Goal: Task Accomplishment & Management: Use online tool/utility

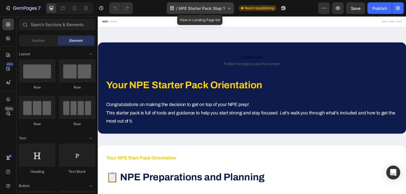
click at [218, 9] on span "NPE Starter Pack Step 1" at bounding box center [202, 8] width 46 height 6
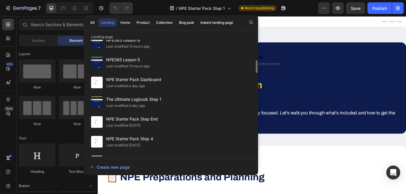
scroll to position [169, 0]
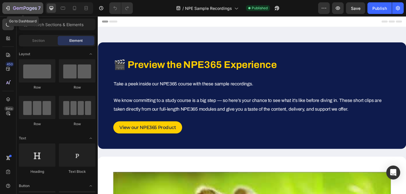
click at [8, 7] on icon "button" at bounding box center [8, 8] width 6 height 6
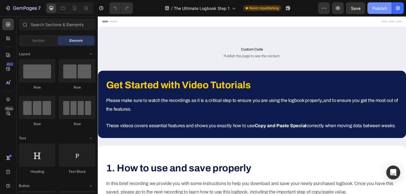
click at [380, 7] on div "Publish" at bounding box center [379, 8] width 14 height 6
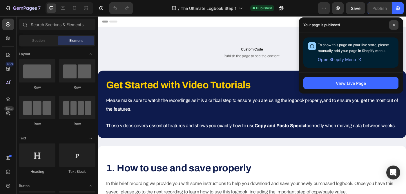
click at [393, 26] on icon at bounding box center [393, 24] width 3 height 3
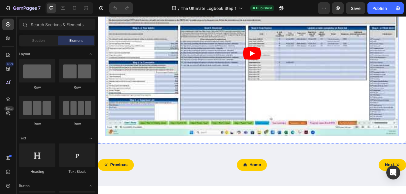
scroll to position [482, 0]
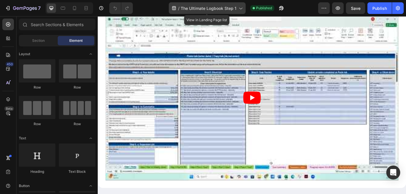
click at [205, 6] on span "The Ultimate Logbook Step 1" at bounding box center [209, 8] width 56 height 6
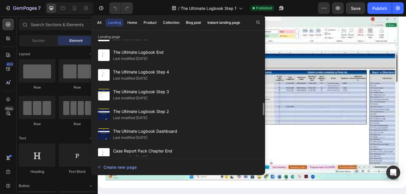
scroll to position [589, 0]
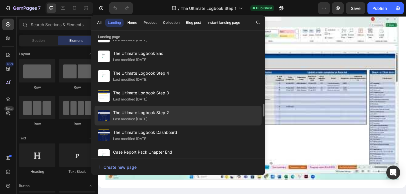
click at [174, 116] on div "The Ultimate Logbook Step 2 Last modified 4 days ago" at bounding box center [178, 116] width 167 height 20
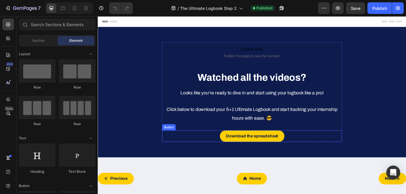
click at [318, 151] on div "Download the spreadsheet Button" at bounding box center [271, 151] width 203 height 13
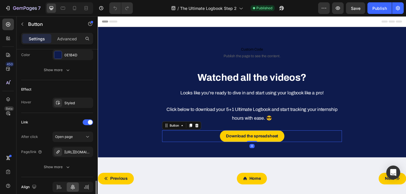
scroll to position [300, 0]
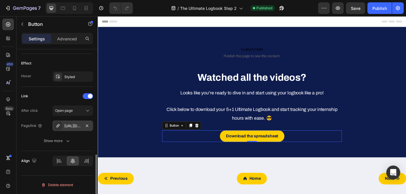
click at [74, 126] on div "https://cdn.shopify.com/s/files/1/0917/2166/2833/files/Ultimate_Logbook_v2.7_-_…" at bounding box center [72, 125] width 17 height 5
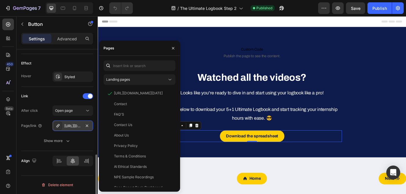
click at [74, 126] on div "https://cdn.shopify.com/s/files/1/0917/2166/2833/files/Ultimate_Logbook_v2.7_-_…" at bounding box center [72, 125] width 17 height 5
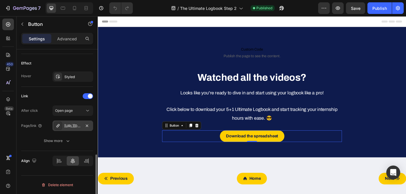
click at [74, 126] on div "https://cdn.shopify.com/s/files/1/0917/2166/2833/files/Ultimate_Logbook_v2.7_-_…" at bounding box center [72, 125] width 17 height 5
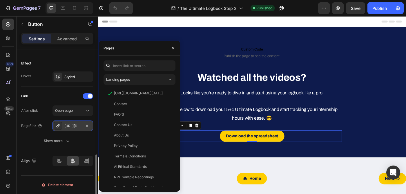
click at [57, 124] on icon at bounding box center [58, 125] width 5 height 5
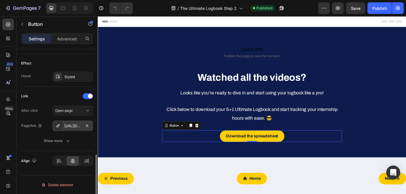
click at [57, 124] on icon at bounding box center [58, 125] width 5 height 5
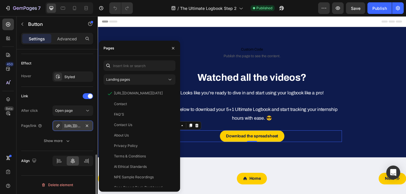
click at [66, 126] on div "https://cdn.shopify.com/s/files/1/0917/2166/2833/files/Ultimate_Logbook_v2.7_-_…" at bounding box center [72, 125] width 17 height 5
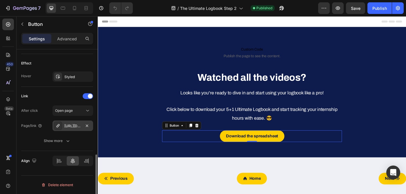
click at [66, 126] on div "https://cdn.shopify.com/s/files/1/0917/2166/2833/files/Ultimate_Logbook_v2.7_-_…" at bounding box center [72, 125] width 17 height 5
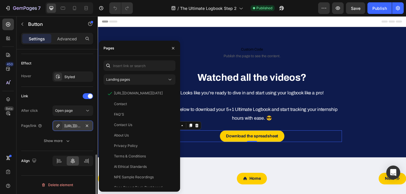
click at [66, 126] on div "https://cdn.shopify.com/s/files/1/0917/2166/2833/files/Ultimate_Logbook_v2.7_-_…" at bounding box center [72, 125] width 17 height 5
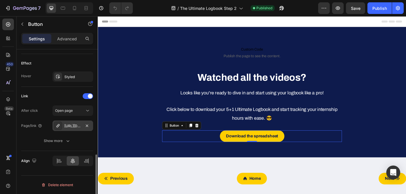
click at [70, 125] on div "https://cdn.shopify.com/s/files/1/0917/2166/2833/files/Ultimate_Logbook_v2.7_-_…" at bounding box center [72, 125] width 17 height 5
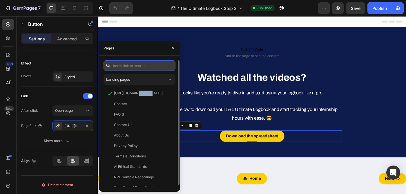
click at [136, 64] on input "text" at bounding box center [139, 65] width 72 height 10
paste input "https://cdn.shopify.com/s/files/1/0917/2166/2833/files/Ultimate_Logbook_v2.8_-_…"
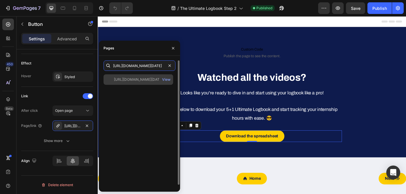
type input "https://cdn.shopify.com/s/files/1/0917/2166/2833/files/Ultimate_Logbook_v2.8_-_…"
click at [139, 79] on div "https://cdn.shopify.com/s/files/1/0917/2166/2833/files/Ultimate_Logbook_v2.8_-_…" at bounding box center [138, 79] width 49 height 5
click at [165, 77] on div "View" at bounding box center [166, 79] width 8 height 5
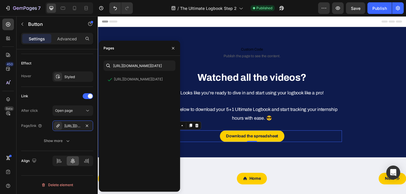
click at [8, 141] on div "450 Beta" at bounding box center [8, 85] width 12 height 133
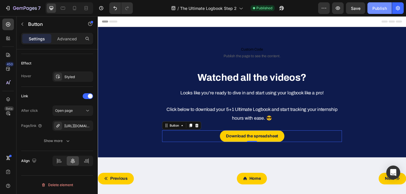
click at [376, 8] on div "Publish" at bounding box center [379, 8] width 14 height 6
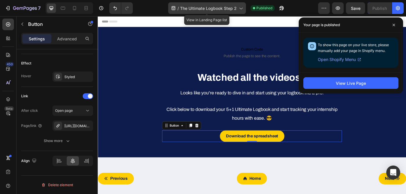
click at [207, 7] on span "The Ultimate Logbook Step 2" at bounding box center [208, 8] width 57 height 6
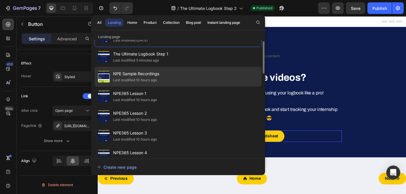
scroll to position [17, 0]
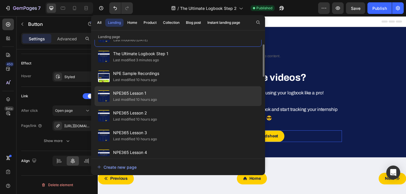
click at [146, 94] on span "NPE365 Lesson 1" at bounding box center [135, 93] width 44 height 7
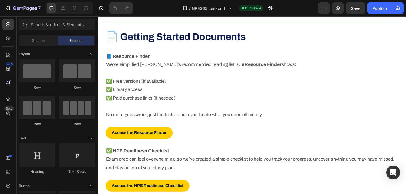
scroll to position [885, 0]
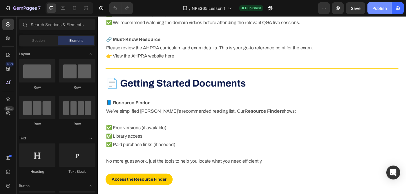
click at [382, 7] on div "Publish" at bounding box center [379, 8] width 14 height 6
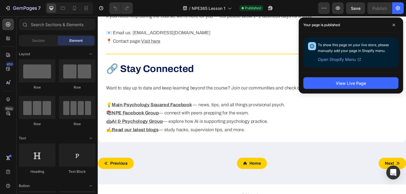
scroll to position [1656, 0]
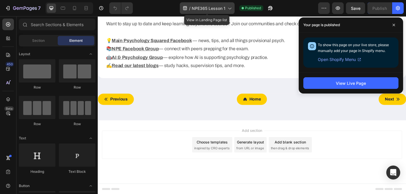
click at [213, 6] on span "NPE365 Lesson 1" at bounding box center [209, 8] width 34 height 6
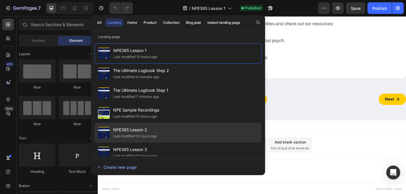
click at [183, 125] on div "NPE365 Lesson 2 Last modified 10 hours ago" at bounding box center [178, 133] width 167 height 20
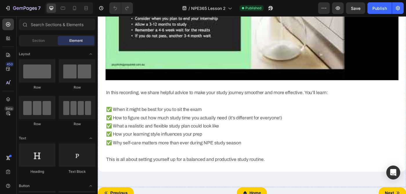
scroll to position [1055, 0]
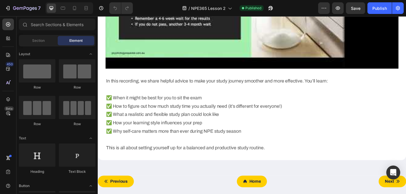
click at [202, 3] on div at bounding box center [203, 4] width 2 height 5
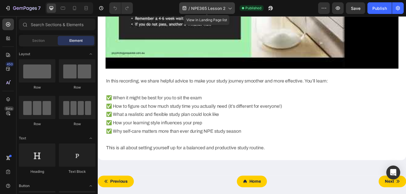
click at [210, 5] on div "/ NPE365 Lesson 2" at bounding box center [207, 8] width 56 height 12
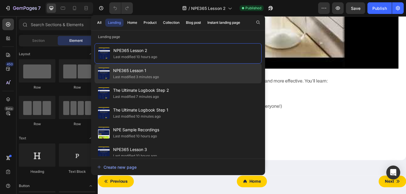
click at [177, 66] on div "NPE365 Lesson 1 Last modified 3 minutes ago" at bounding box center [178, 73] width 167 height 20
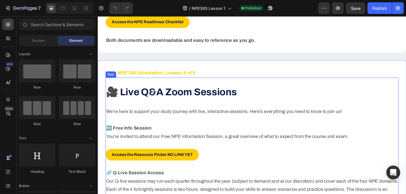
scroll to position [1126, 0]
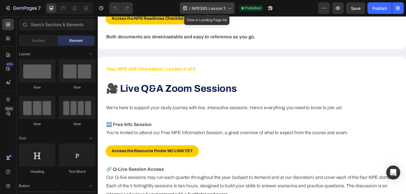
click at [206, 7] on span "NPE365 Lesson 1" at bounding box center [209, 8] width 34 height 6
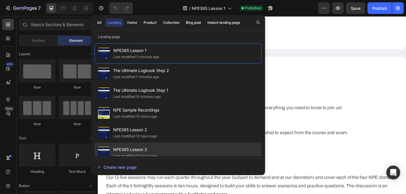
click at [148, 147] on span "NPE365 Lesson 3" at bounding box center [135, 149] width 44 height 7
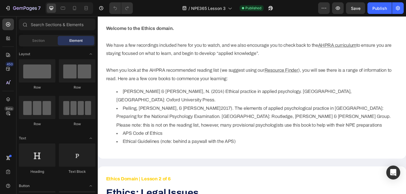
scroll to position [246, 0]
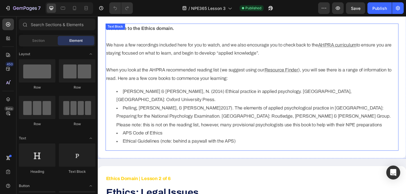
click at [307, 73] on p "We have a few recordings included here for you to watch, and we also encourage …" at bounding box center [271, 62] width 329 height 56
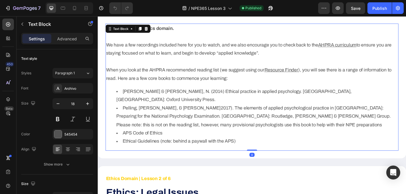
click at [313, 77] on u "Resource Finder" at bounding box center [305, 77] width 38 height 6
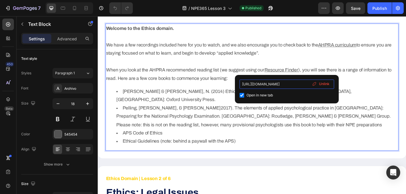
click at [293, 84] on input "[URL][DOMAIN_NAME]" at bounding box center [286, 83] width 95 height 9
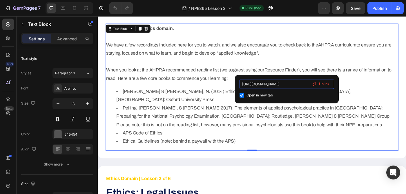
click at [293, 84] on input "https://docs.google.com/spreadsheets/d/15lGfd3CtEN9IKkp6eSeJxe6_NJaXSxW9/edit?u…" at bounding box center [286, 83] width 95 height 9
click at [285, 82] on input "https://docs.google.com/spreadsheets/d/15lGfd3CtEN9IKkp6eSeJxe6_NJaXSxW9/edit?u…" at bounding box center [286, 83] width 95 height 9
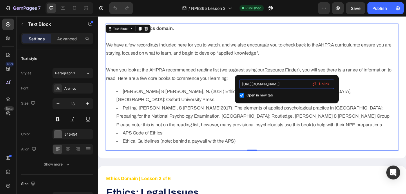
click at [285, 83] on input "https://docs.google.com/spreadsheets/d/15lGfd3CtEN9IKkp6eSeJxe6_NJaXSxW9/edit?u…" at bounding box center [286, 83] width 95 height 9
click at [281, 84] on input "https://docs.google.com/spreadsheets/d/15lGfd3CtEN9IKkp6eSeJxe6_NJaXSxW9/edit?u…" at bounding box center [286, 83] width 95 height 9
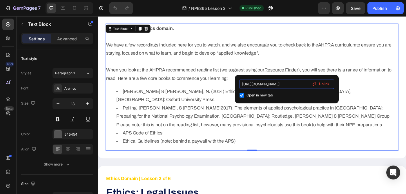
click at [281, 84] on input "https://docs.google.com/spreadsheets/d/15lGfd3CtEN9IKkp6eSeJxe6_NJaXSxW9/edit?u…" at bounding box center [286, 83] width 95 height 9
paste input "cdn.shopify.com/s/files/1/0917/2166/2833/files/Psychology_Squared_-_NPE_resourc…"
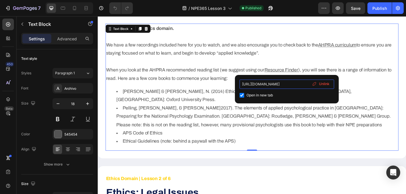
type input "https://cdn.shopify.com/s/files/1/0917/2166/2833/files/Psychology_Squared_-_NPE…"
click at [320, 128] on li "Pelling, N., & Burton, L. J. (2017). The elements of applied psychological prac…" at bounding box center [278, 129] width 318 height 28
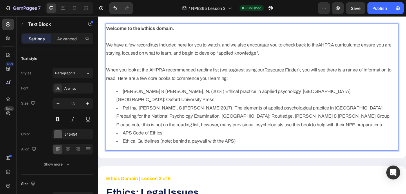
click at [321, 75] on u "Resource Finder" at bounding box center [305, 77] width 38 height 6
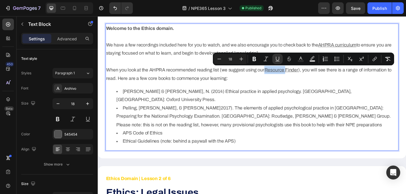
click at [311, 76] on u "Resource Finder" at bounding box center [305, 77] width 38 height 6
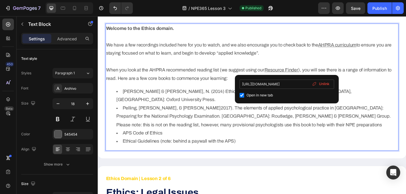
scroll to position [0, 26]
click at [288, 83] on input "https://cdn.shopify.com/s/files/1/0917/2166/2833/files/Psychology_Squared_-_NPE…" at bounding box center [286, 83] width 95 height 9
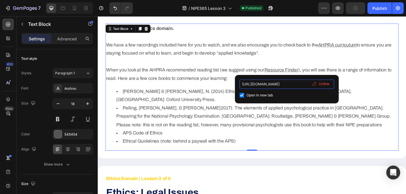
scroll to position [0, 163]
click at [337, 121] on li "Pelling, N., & Burton, L. J. (2017). The elements of applied psychological prac…" at bounding box center [278, 129] width 318 height 28
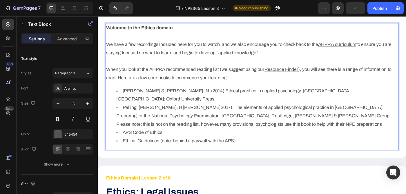
scroll to position [233, 0]
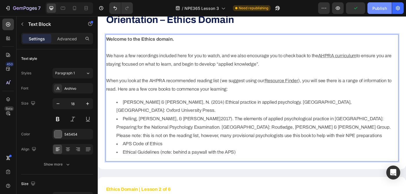
click at [374, 7] on div "Publish" at bounding box center [379, 8] width 14 height 6
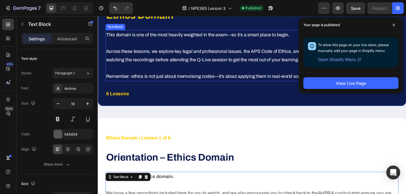
scroll to position [66, 0]
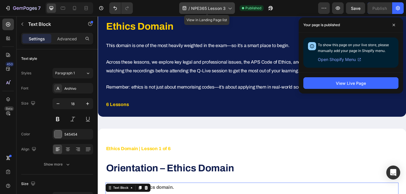
click at [214, 4] on div "/ NPE365 Lesson 3" at bounding box center [207, 8] width 56 height 12
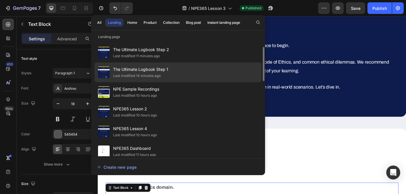
scroll to position [47, 0]
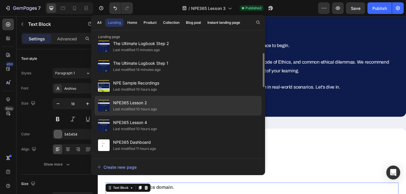
click at [182, 106] on div "NPE365 Lesson 2 Last modified 10 hours ago" at bounding box center [178, 106] width 167 height 20
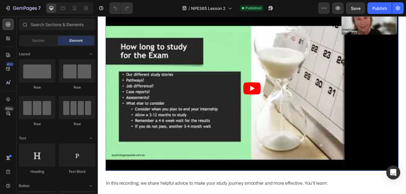
scroll to position [926, 0]
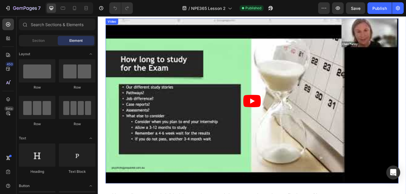
click at [271, 112] on icon "Play" at bounding box center [272, 112] width 5 height 6
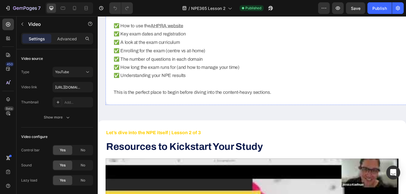
scroll to position [417, 0]
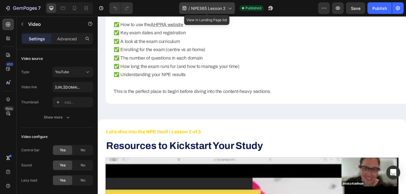
click at [216, 8] on span "NPE365 Lesson 2" at bounding box center [208, 8] width 34 height 6
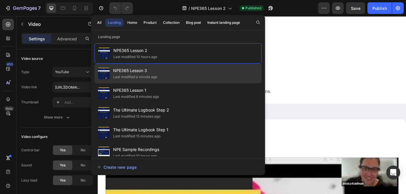
click at [205, 77] on div "NPE365 Lesson 3 Last modified a minute ago" at bounding box center [178, 73] width 167 height 20
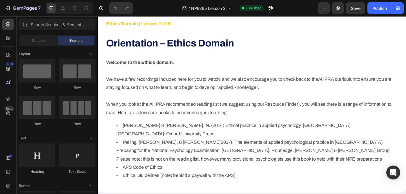
scroll to position [208, 0]
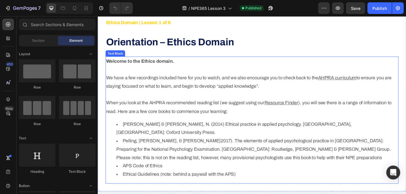
click at [287, 115] on p "We have a few recordings included here for you to watch, and we also encourage …" at bounding box center [271, 99] width 329 height 56
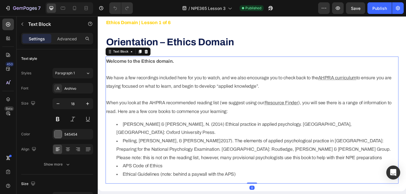
click at [292, 114] on u "Resource Finder" at bounding box center [305, 114] width 38 height 6
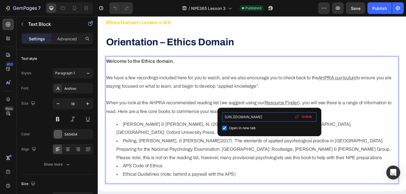
click at [270, 116] on input "[URL][DOMAIN_NAME]" at bounding box center [269, 116] width 95 height 9
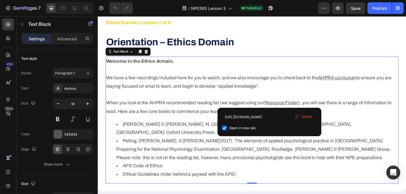
click at [249, 115] on p "We have a few recordings included here for you to watch, and we also encourage …" at bounding box center [271, 99] width 329 height 56
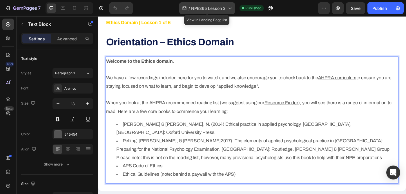
click at [211, 11] on span "NPE365 Lesson 3" at bounding box center [208, 8] width 34 height 6
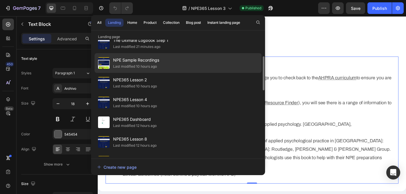
scroll to position [73, 0]
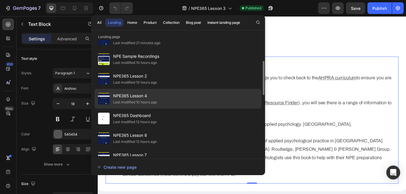
click at [173, 101] on div "NPE365 Lesson 4 Last modified 10 hours ago" at bounding box center [178, 99] width 167 height 20
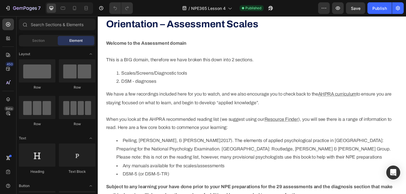
scroll to position [267, 0]
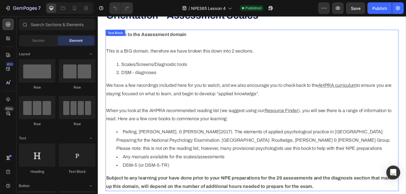
click at [283, 122] on p "We have a few recordings included here for you to watch, and we also encourage …" at bounding box center [271, 112] width 329 height 47
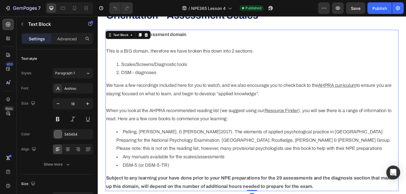
click at [292, 121] on u "Resource Finder" at bounding box center [305, 122] width 38 height 6
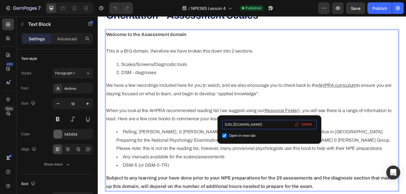
click at [245, 123] on input "[URL][DOMAIN_NAME]" at bounding box center [269, 124] width 95 height 9
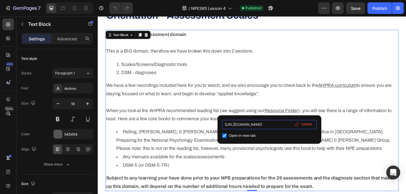
click at [245, 123] on input "[URL][DOMAIN_NAME]" at bounding box center [269, 124] width 95 height 9
paste input "[DOMAIN_NAME][URL]"
type input "[URL][DOMAIN_NAME]"
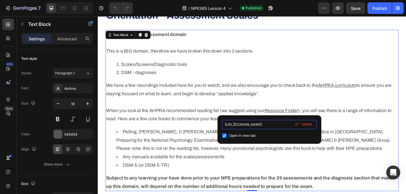
scroll to position [0, 163]
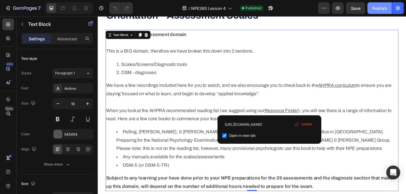
click at [380, 11] on button "Publish" at bounding box center [379, 8] width 24 height 12
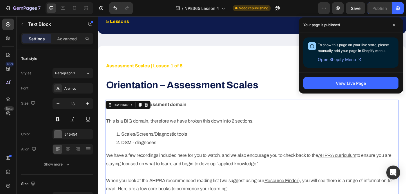
scroll to position [190, 0]
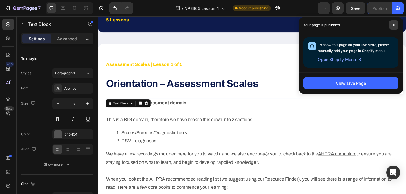
click at [394, 27] on span at bounding box center [393, 24] width 9 height 9
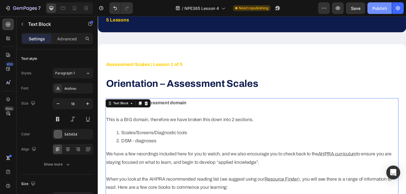
click at [375, 10] on div "Publish" at bounding box center [379, 8] width 14 height 6
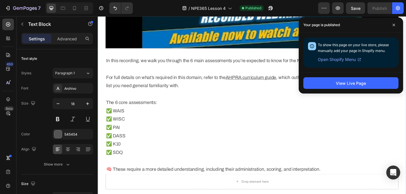
scroll to position [673, 0]
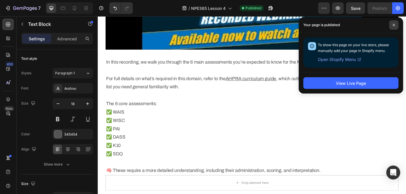
click at [395, 24] on span at bounding box center [393, 24] width 9 height 9
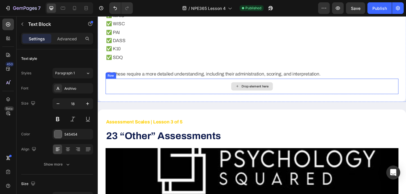
scroll to position [789, 0]
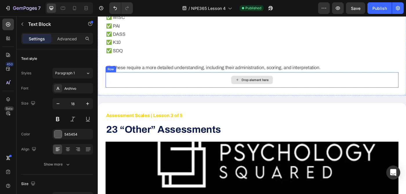
click at [192, 90] on div "Drop element here" at bounding box center [271, 87] width 330 height 17
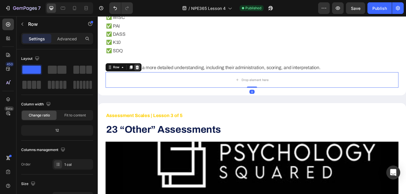
click at [142, 73] on icon at bounding box center [142, 74] width 4 height 4
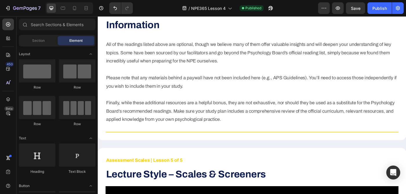
scroll to position [2168, 0]
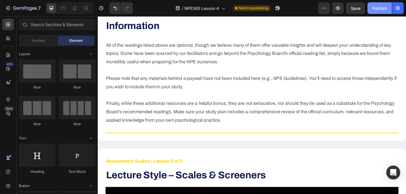
click at [378, 10] on div "Publish" at bounding box center [379, 8] width 14 height 6
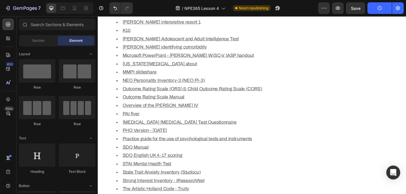
scroll to position [1835, 0]
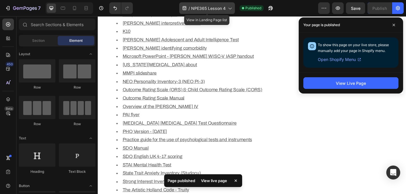
click at [215, 7] on span "NPE365 Lesson 4" at bounding box center [208, 8] width 34 height 6
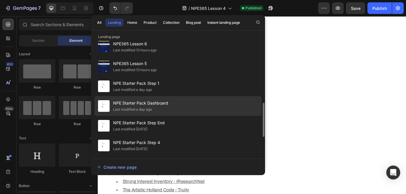
scroll to position [208, 0]
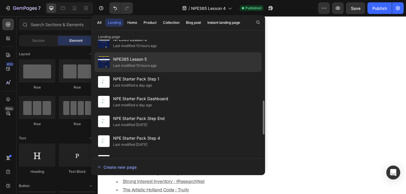
click at [180, 61] on div "NPE365 Lesson 5 Last modified 13 hours ago" at bounding box center [178, 62] width 167 height 20
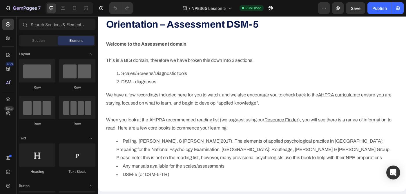
scroll to position [287, 0]
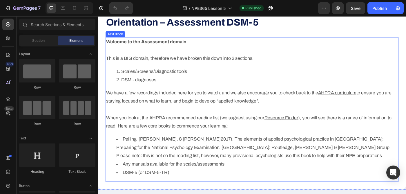
click at [286, 131] on p "We have a few recordings included here for you to watch, and we also encourage …" at bounding box center [271, 121] width 329 height 47
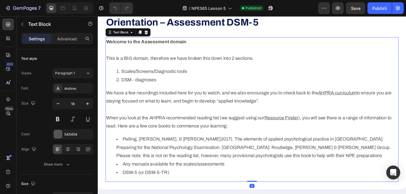
click at [290, 131] on u "Resource Finder" at bounding box center [305, 131] width 38 height 6
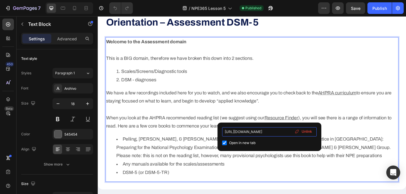
click at [251, 131] on input "https://docs.google.com/spreadsheets/d/15lGfd3CtEN9IKkp6eSeJxe6_NJaXSxW9/edit?u…" at bounding box center [269, 131] width 95 height 9
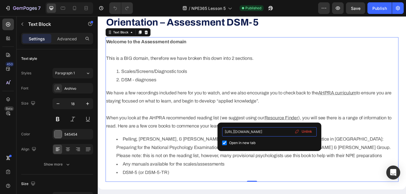
click at [251, 131] on input "https://docs.google.com/spreadsheets/d/15lGfd3CtEN9IKkp6eSeJxe6_NJaXSxW9/edit?u…" at bounding box center [269, 131] width 95 height 9
click at [251, 131] on input "[URL][DOMAIN_NAME]" at bounding box center [269, 131] width 95 height 9
paste input "cdn.shopify.com/s/files/1/0917/2166/2833/files/Psychology_Squared_-_NPE_resourc…"
type input "https://cdn.shopify.com/s/files/1/0917/2166/2833/files/Psychology_Squared_-_NPE…"
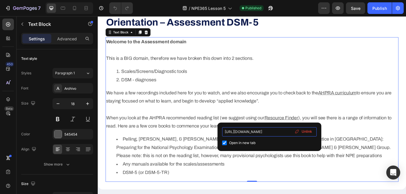
scroll to position [0, 163]
click at [286, 135] on input "https://cdn.shopify.com/s/files/1/0917/2166/2833/files/Psychology_Squared_-_NPE…" at bounding box center [269, 131] width 95 height 9
click at [249, 126] on p "We have a few recordings included here for you to watch, and we also encourage …" at bounding box center [271, 121] width 329 height 47
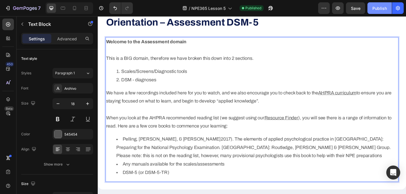
click at [379, 9] on div "Publish" at bounding box center [379, 8] width 14 height 6
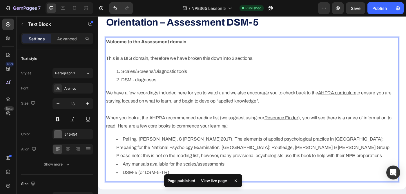
click at [292, 130] on u "Resource Finder" at bounding box center [305, 131] width 38 height 6
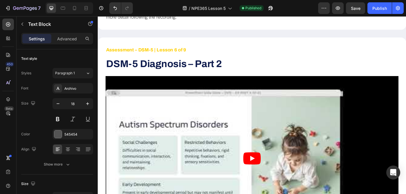
scroll to position [1678, 0]
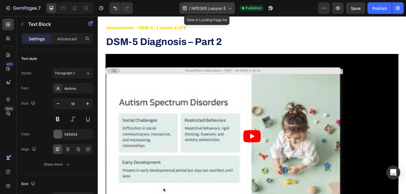
click at [206, 10] on span "NPE365 Lesson 5" at bounding box center [208, 8] width 34 height 6
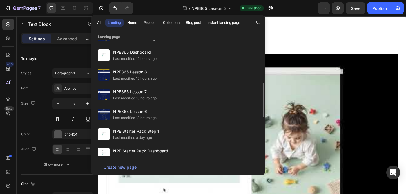
scroll to position [160, 0]
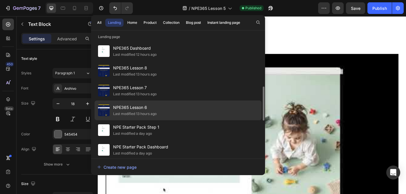
click at [189, 111] on div "NPE365 Lesson 6 Last modified 13 hours ago" at bounding box center [178, 110] width 167 height 20
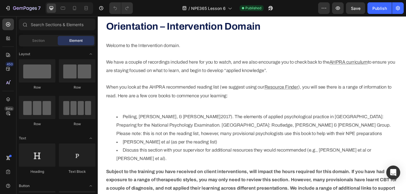
scroll to position [241, 0]
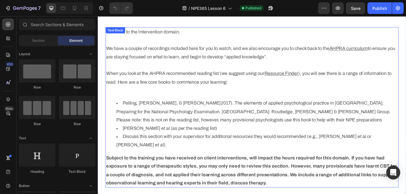
click at [291, 81] on u "Resource Finder" at bounding box center [305, 81] width 38 height 6
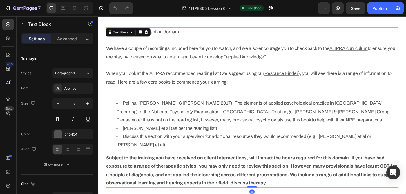
click at [299, 79] on u "Resource Finder" at bounding box center [305, 81] width 38 height 6
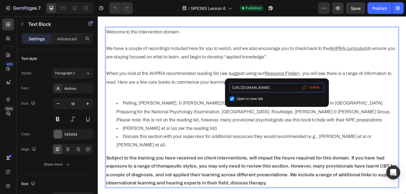
click at [262, 88] on input "[URL][DOMAIN_NAME]" at bounding box center [277, 87] width 95 height 9
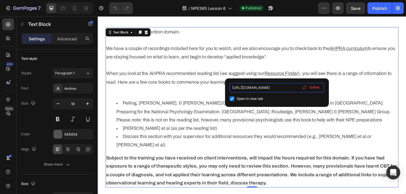
click at [262, 88] on input "[URL][DOMAIN_NAME]" at bounding box center [277, 87] width 95 height 9
type input "[URL][DOMAIN_NAME]"
click at [362, 83] on p "Welcome to the Intervention domain. We have a couple of recordings included her…" at bounding box center [271, 66] width 329 height 75
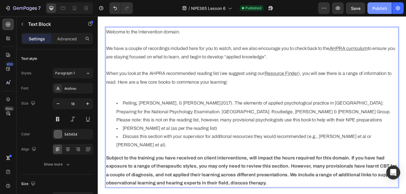
click at [378, 11] on button "Publish" at bounding box center [379, 8] width 24 height 12
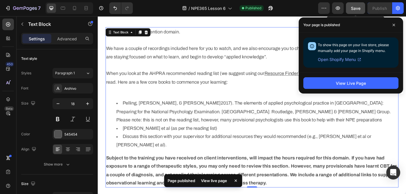
click at [357, 10] on span "Save" at bounding box center [356, 8] width 10 height 5
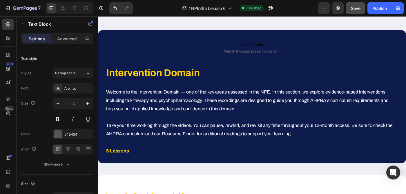
scroll to position [16, 0]
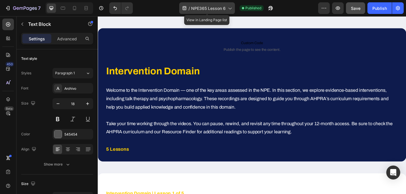
click at [218, 8] on span "NPE365 Lesson 6" at bounding box center [208, 8] width 34 height 6
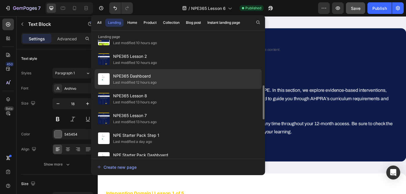
scroll to position [153, 0]
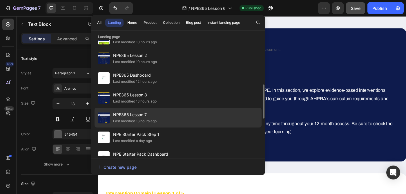
click at [170, 122] on div "NPE365 Lesson 7 Last modified 13 hours ago" at bounding box center [178, 118] width 167 height 20
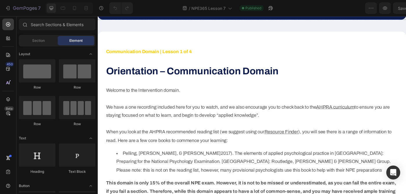
scroll to position [226, 0]
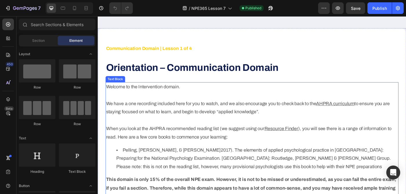
click at [293, 142] on u "Resource Finder" at bounding box center [305, 143] width 38 height 6
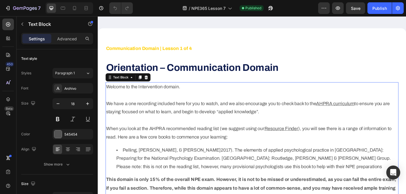
click at [299, 142] on u "Resource Finder" at bounding box center [305, 143] width 38 height 6
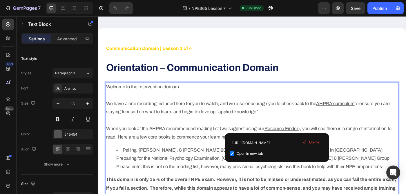
click at [263, 139] on input "https://docs.google.com/spreadsheets/d/15lGfd3CtEN9IKkp6eSeJxe6_NJaXSxW9/edit?u…" at bounding box center [277, 142] width 95 height 9
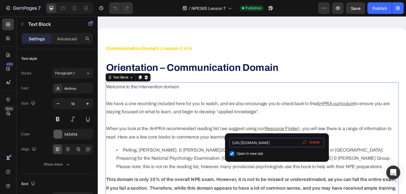
click at [263, 139] on input "https://docs.google.com/spreadsheets/d/15lGfd3CtEN9IKkp6eSeJxe6_NJaXSxW9/edit?u…" at bounding box center [277, 142] width 95 height 9
paste input "cdn.shopify.com/s/files/1/0917/2166/2833/files/Psychology_Squared_-_NPE_resourc…"
type input "https://cdn.shopify.com/s/files/1/0917/2166/2833/files/Psychology_Squared_-_NPE…"
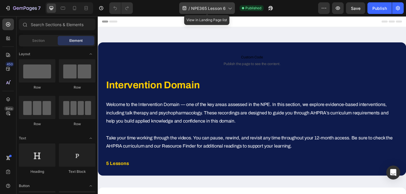
click at [214, 11] on div "/ NPE365 Lesson 6" at bounding box center [207, 8] width 56 height 12
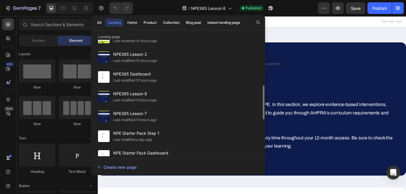
scroll to position [155, 0]
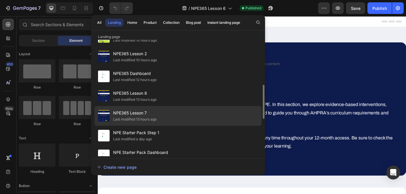
click at [178, 115] on div "NPE365 Lesson 7 Last modified 13 hours ago" at bounding box center [178, 116] width 167 height 20
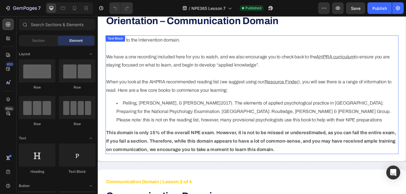
scroll to position [268, 0]
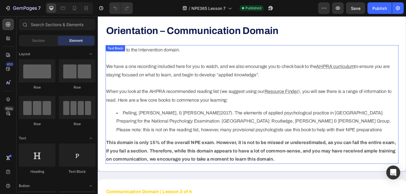
click at [287, 100] on p "Welcome to the Intervention domain. We have a one recording included here for y…" at bounding box center [271, 82] width 329 height 66
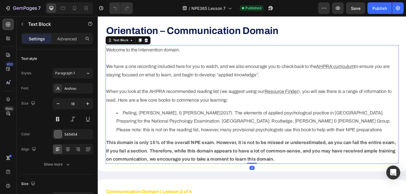
click at [295, 101] on u "Resource Finder" at bounding box center [305, 101] width 38 height 6
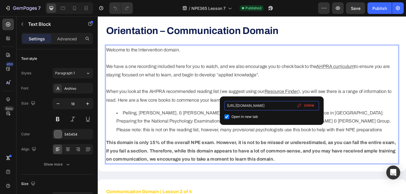
click at [269, 108] on input "https://docs.google.com/spreadsheets/d/15lGfd3CtEN9IKkp6eSeJxe6_NJaXSxW9/edit?u…" at bounding box center [271, 105] width 95 height 9
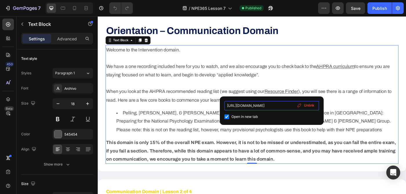
click at [269, 108] on input "https://docs.google.com/spreadsheets/d/15lGfd3CtEN9IKkp6eSeJxe6_NJaXSxW9/edit?u…" at bounding box center [271, 105] width 95 height 9
type input "https://cdn.shopify.com/s/files/1/0917/2166/2833/files/Psychology_Squared_-_NPE…"
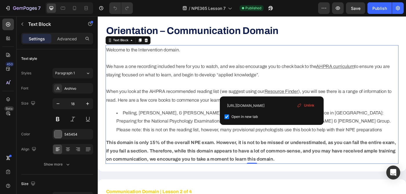
click at [274, 113] on div "Open in new tab" at bounding box center [271, 116] width 95 height 7
checkbox input "false"
click at [274, 104] on input "[URL][DOMAIN_NAME]" at bounding box center [271, 105] width 95 height 9
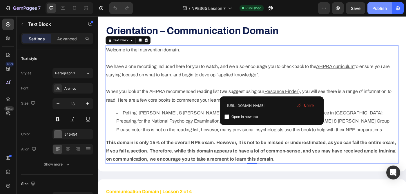
click at [382, 13] on button "Publish" at bounding box center [379, 8] width 24 height 12
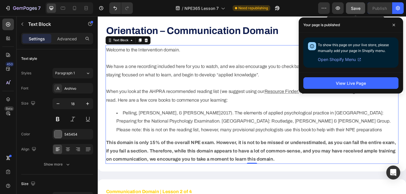
click at [353, 7] on span "Save" at bounding box center [356, 8] width 10 height 5
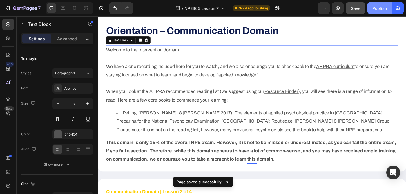
click at [371, 13] on button "Publish" at bounding box center [379, 8] width 24 height 12
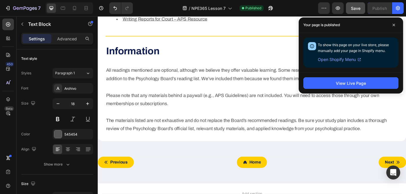
scroll to position [1264, 0]
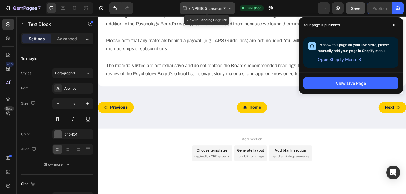
click at [219, 9] on span "NPE365 Lesson 7" at bounding box center [208, 8] width 34 height 6
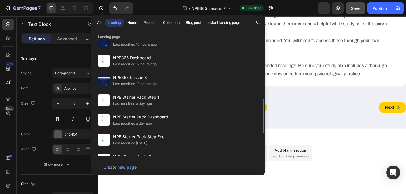
scroll to position [193, 0]
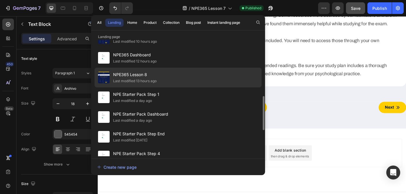
click at [183, 75] on div "NPE365 Lesson 8 Last modified 13 hours ago" at bounding box center [178, 78] width 167 height 20
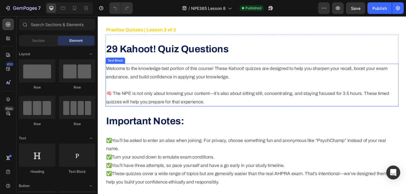
scroll to position [696, 0]
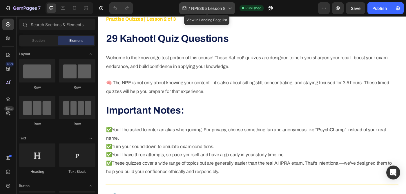
click at [199, 12] on div "/ NPE365 Lesson 8" at bounding box center [207, 8] width 56 height 12
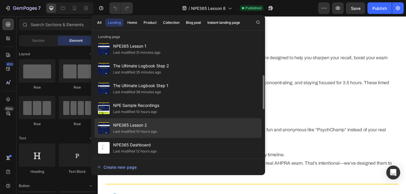
scroll to position [139, 0]
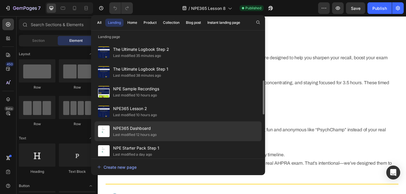
click at [159, 129] on div "NPE365 Dashboard Last modified 12 hours ago" at bounding box center [178, 131] width 167 height 20
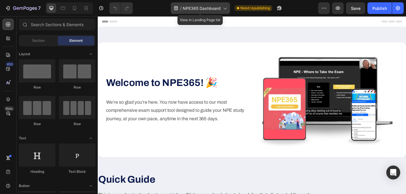
click at [193, 5] on span "NPE365 Dashboard" at bounding box center [202, 8] width 38 height 6
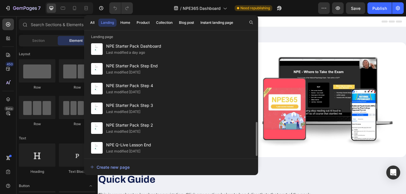
scroll to position [282, 0]
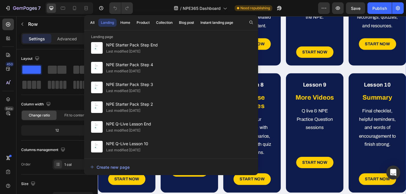
scroll to position [308, 0]
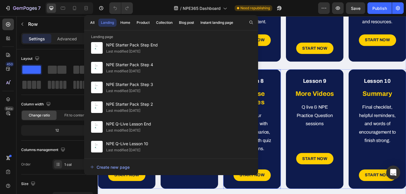
click at [302, 111] on div "Lesson 8 Heading Practise Quizzes Heading Test your knowledge with MCQs, scenar…" at bounding box center [271, 143] width 65 height 135
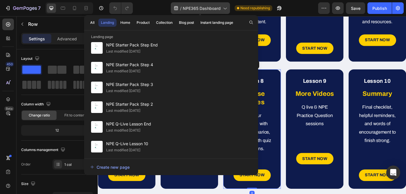
click at [221, 4] on div "/ NPE365 Dashboard" at bounding box center [200, 8] width 59 height 12
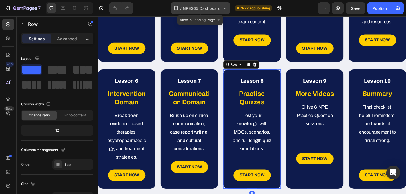
click at [221, 4] on div "/ NPE365 Dashboard" at bounding box center [200, 8] width 59 height 12
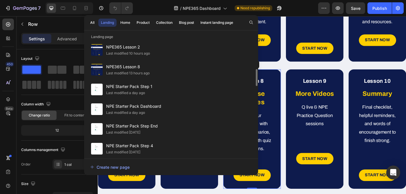
scroll to position [199, 0]
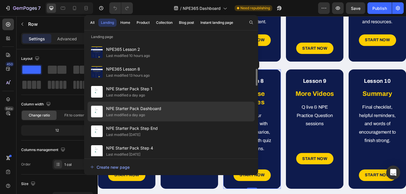
click at [157, 112] on div "Last modified a day ago" at bounding box center [133, 115] width 55 height 6
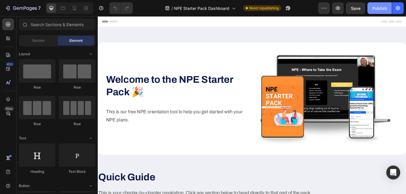
click at [377, 13] on button "Publish" at bounding box center [379, 8] width 24 height 12
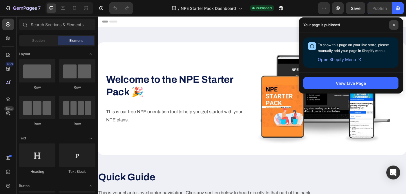
click at [394, 27] on span at bounding box center [393, 24] width 9 height 9
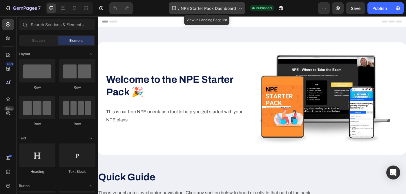
click at [214, 12] on div "/ NPE Starter Pack Dashboard" at bounding box center [207, 8] width 77 height 12
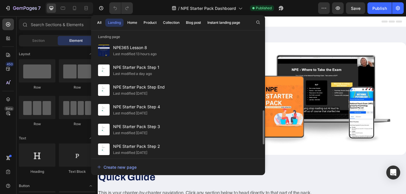
scroll to position [240, 0]
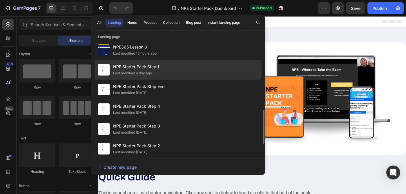
click at [174, 68] on div "NPE Starter Pack Step 1 Last modified a day ago" at bounding box center [178, 70] width 167 height 20
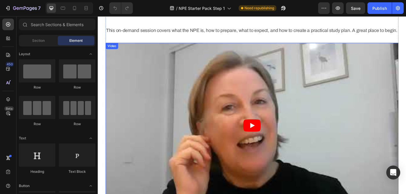
scroll to position [257, 0]
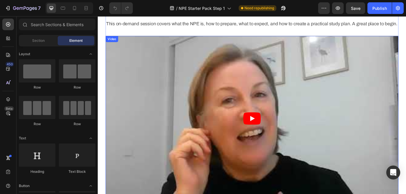
click at [279, 138] on icon "Play" at bounding box center [272, 131] width 20 height 14
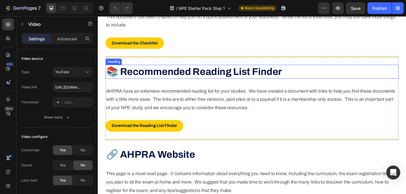
scroll to position [516, 0]
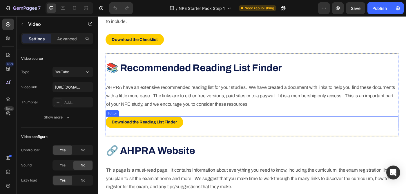
click at [199, 142] on div "Download the Reading List Finder Button" at bounding box center [271, 135] width 330 height 13
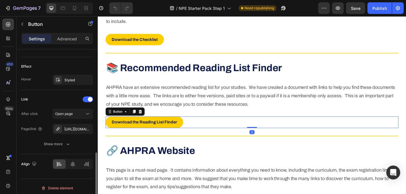
scroll to position [295, 0]
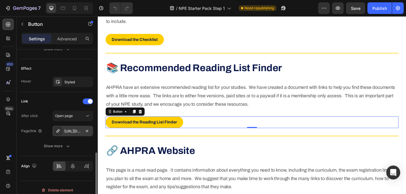
click at [74, 133] on div "[URL][DOMAIN_NAME]" at bounding box center [72, 131] width 41 height 10
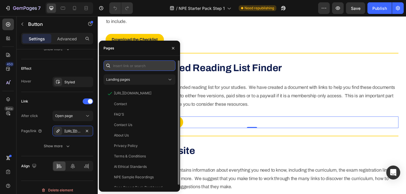
click at [144, 67] on input "text" at bounding box center [139, 65] width 72 height 10
paste input "https://cdn.shopify.com/s/files/1/0917/2166/2833/files/Psychology_Squared_-_NPE…"
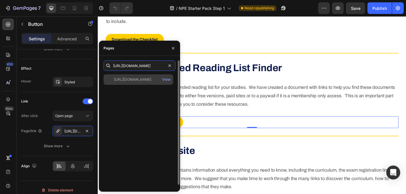
type input "https://cdn.shopify.com/s/files/1/0917/2166/2833/files/Psychology_Squared_-_NPE…"
click at [138, 81] on div "https://cdn.shopify.com/s/files/1/0917/2166/2833/files/Psychology_Squared_-_NPE…" at bounding box center [132, 79] width 37 height 5
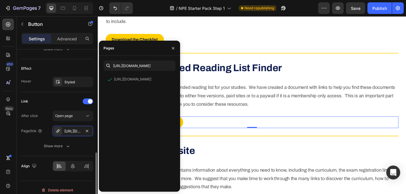
click at [50, 101] on div "Link" at bounding box center [57, 101] width 72 height 9
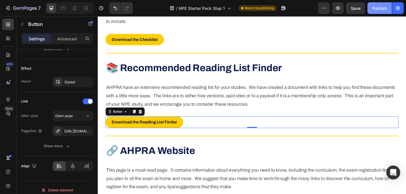
click at [378, 8] on div "Publish" at bounding box center [379, 8] width 14 height 6
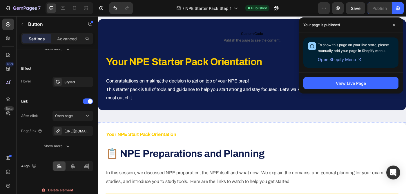
scroll to position [56, 0]
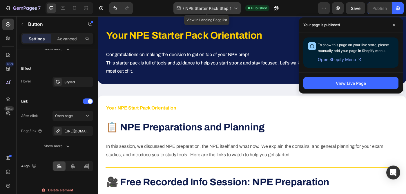
click at [190, 7] on span "NPE Starter Pack Step 1" at bounding box center [208, 8] width 46 height 6
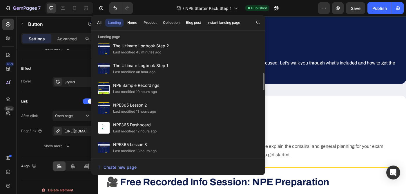
scroll to position [162, 0]
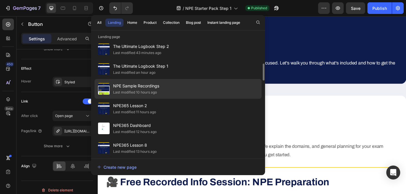
click at [174, 87] on div "NPE Sample Recordings Last modified 10 hours ago" at bounding box center [178, 89] width 167 height 20
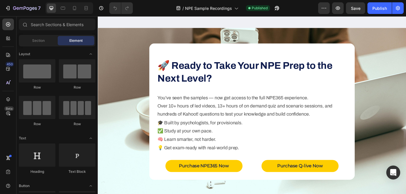
scroll to position [2470, 0]
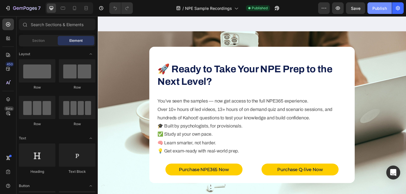
click at [384, 6] on div "Publish" at bounding box center [379, 8] width 14 height 6
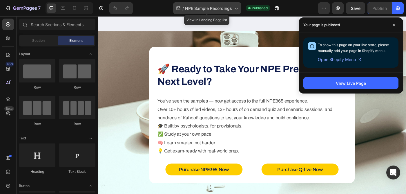
click at [201, 7] on span "NPE Sample Recordings" at bounding box center [208, 8] width 47 height 6
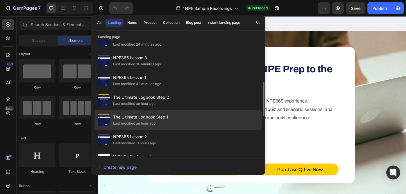
scroll to position [135, 0]
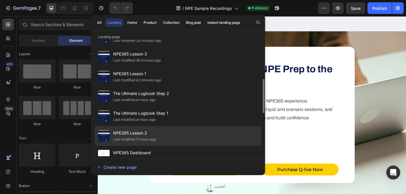
click at [163, 135] on div "NPE365 Lesson 2 Last modified 11 hours ago" at bounding box center [178, 136] width 167 height 20
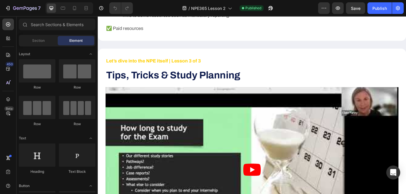
scroll to position [853, 0]
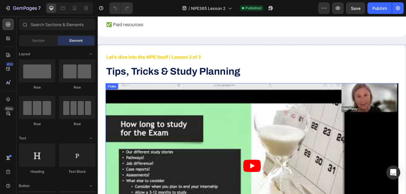
click at [204, 135] on article at bounding box center [271, 185] width 330 height 186
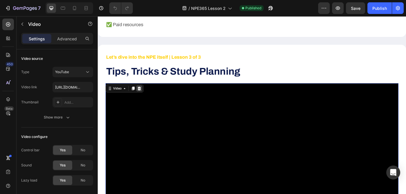
click at [145, 95] on icon at bounding box center [144, 97] width 5 height 5
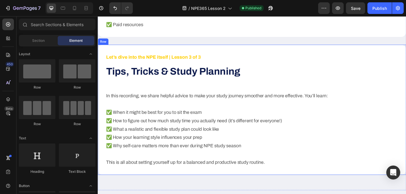
click at [139, 96] on div "Let’s dive into the NPE itself | Lesson 3 of 3 Text Block Tips, Tricks & Study …" at bounding box center [271, 121] width 330 height 129
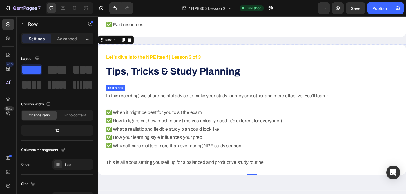
click at [117, 103] on p "In this recording, we share helpful advice to make your study journey smoother …" at bounding box center [271, 105] width 329 height 9
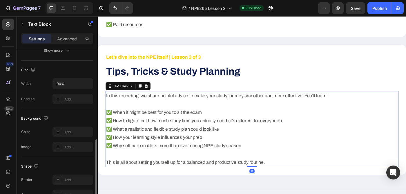
scroll to position [170, 0]
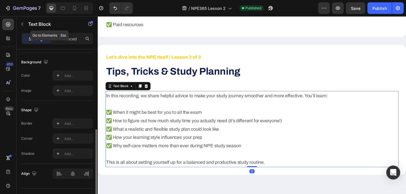
click at [69, 32] on div "Text Block" at bounding box center [50, 24] width 66 height 17
click at [68, 38] on p "Advanced" at bounding box center [67, 39] width 20 height 6
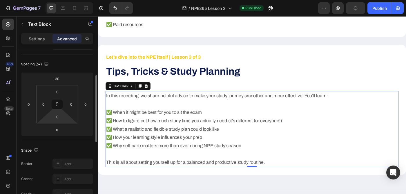
scroll to position [57, 0]
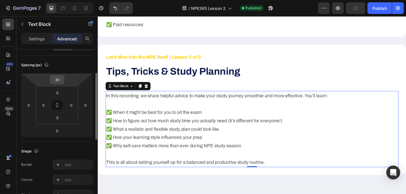
click at [58, 82] on input "30" at bounding box center [57, 79] width 12 height 9
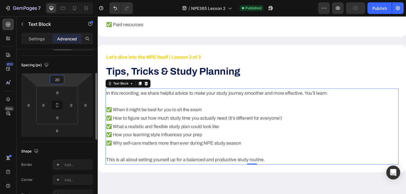
type input "20"
click at [74, 65] on div "Spacing (px)" at bounding box center [57, 64] width 72 height 9
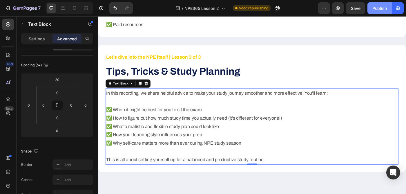
click at [379, 8] on div "Publish" at bounding box center [379, 8] width 14 height 6
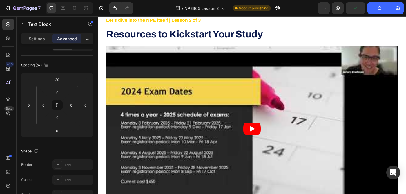
scroll to position [490, 0]
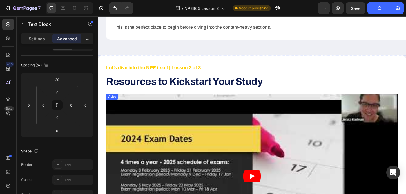
click at [121, 115] on article at bounding box center [271, 196] width 330 height 186
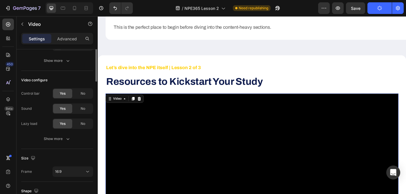
scroll to position [0, 0]
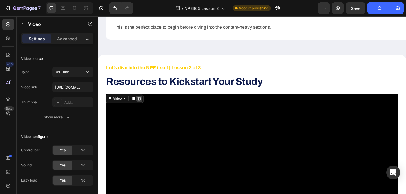
click at [145, 108] on icon at bounding box center [145, 109] width 4 height 4
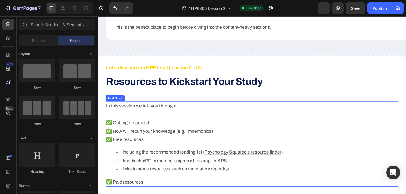
click at [158, 128] on p "✅ Getting organized ✅ How will retain your knowledge (e.g., mnemonics) ✅ Free r…" at bounding box center [271, 141] width 329 height 38
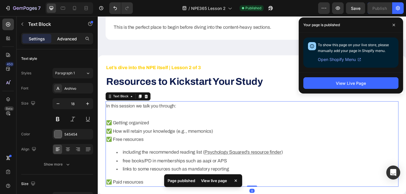
click at [68, 38] on p "Advanced" at bounding box center [67, 39] width 20 height 6
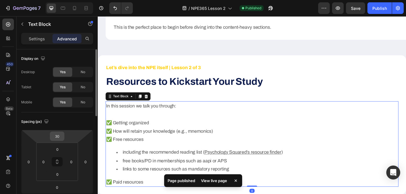
click at [59, 132] on input "30" at bounding box center [57, 136] width 12 height 9
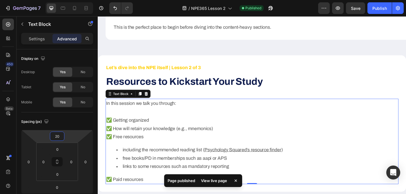
type input "20"
click at [5, 130] on div "450 Beta" at bounding box center [8, 85] width 12 height 133
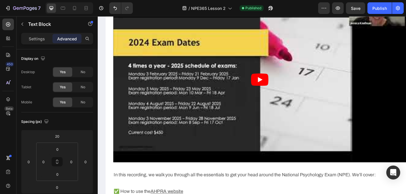
scroll to position [166, 0]
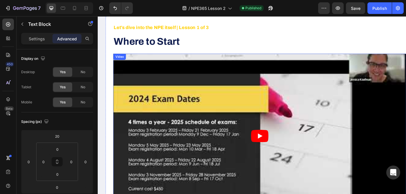
click at [180, 127] on article at bounding box center [280, 151] width 330 height 186
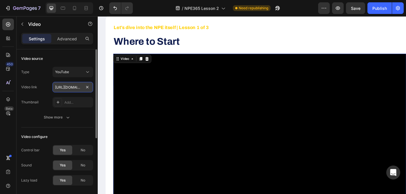
click at [64, 90] on input "https://www.youtube.com/watch?v=BeYBzGJzUWs&embeds_referring_euri=https%3A%2F%2…" at bounding box center [72, 87] width 41 height 10
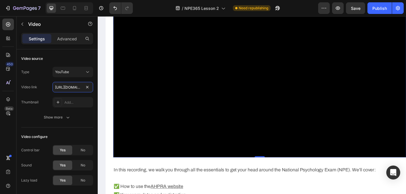
scroll to position [236, 0]
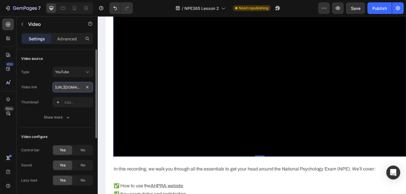
click at [75, 88] on input "https://www.youtube.com/watch?v=BeYBzGJzUWs&embeds_referring_euri=https%3A%2F%2…" at bounding box center [72, 87] width 41 height 10
paste input "Knw95pPfXo&feature=youtu.be"
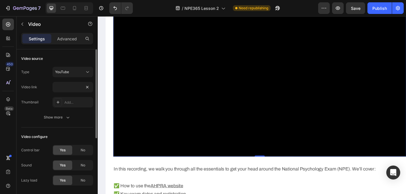
click at [41, 93] on div "Type YouTube Video link https://www.youtube.com/watch?v=BKnw95pPfXo&feature=you…" at bounding box center [57, 87] width 72 height 41
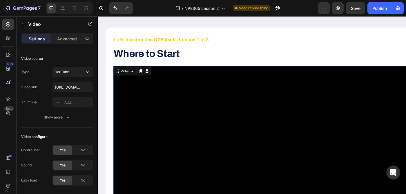
scroll to position [166, 0]
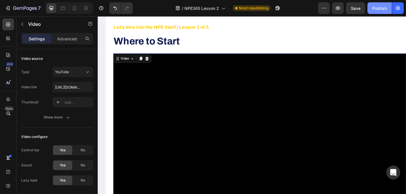
click at [378, 9] on div "Publish" at bounding box center [379, 8] width 14 height 6
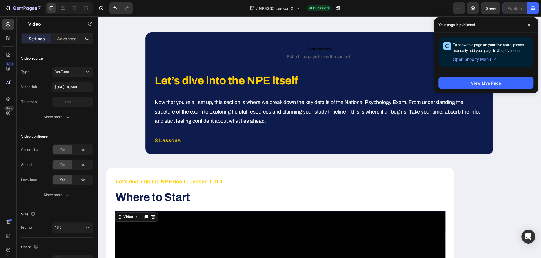
scroll to position [13, 0]
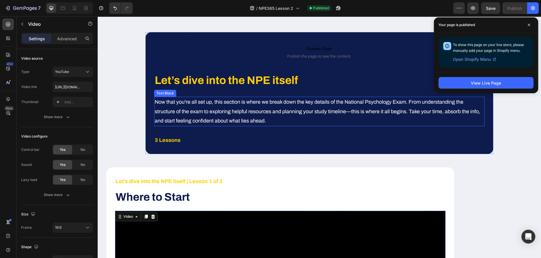
type input "https://www.youtube.com/watch?v=BeYBzGJzUWs&embeds_referring_euri=https%3A%2F%2…"
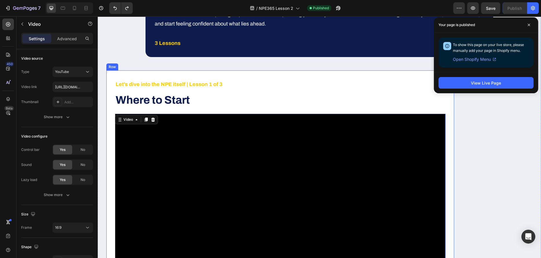
scroll to position [120, 0]
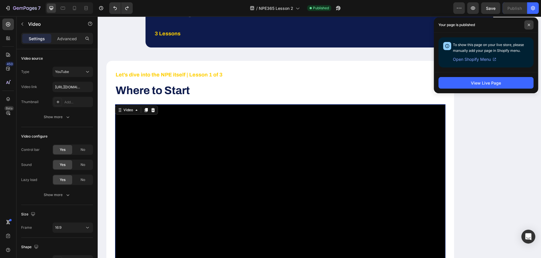
click at [406, 25] on icon at bounding box center [529, 24] width 3 height 3
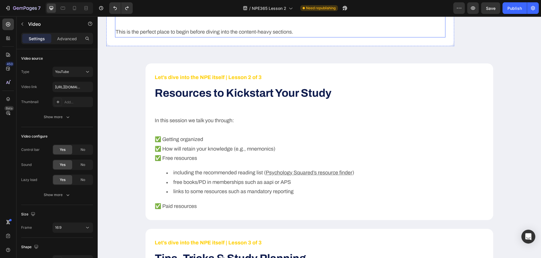
scroll to position [498, 0]
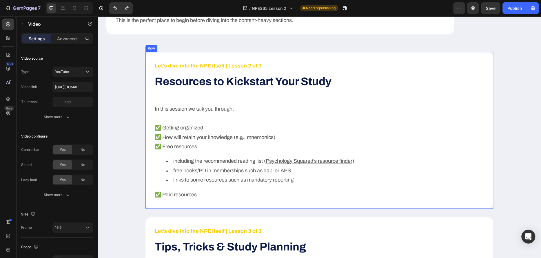
click at [149, 61] on div "Let’s dive into the NPE itself | Lesson 2 of 3 Text Block Resources to Kickstar…" at bounding box center [320, 130] width 348 height 157
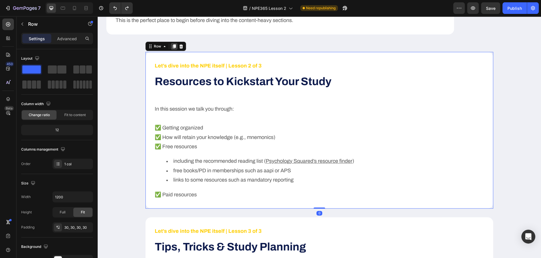
click at [173, 46] on icon at bounding box center [174, 46] width 3 height 4
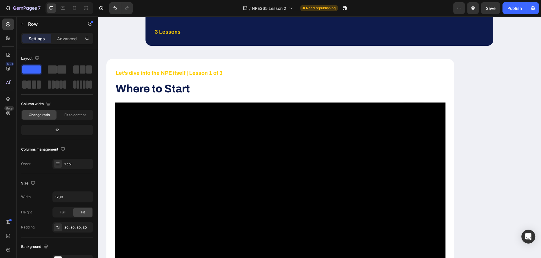
scroll to position [118, 0]
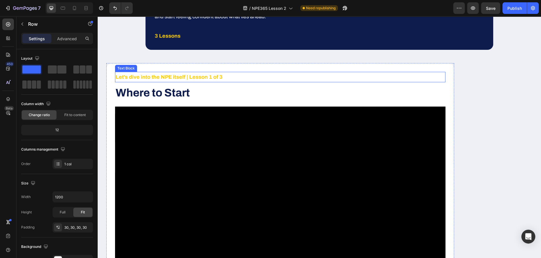
click at [175, 77] on strong "Let’s dive into the NPE itself | Lesson 1 of 3" at bounding box center [169, 77] width 107 height 6
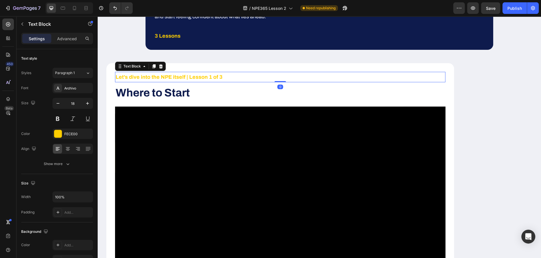
click at [175, 77] on strong "Let’s dive into the NPE itself | Lesson 1 of 3" at bounding box center [169, 77] width 107 height 6
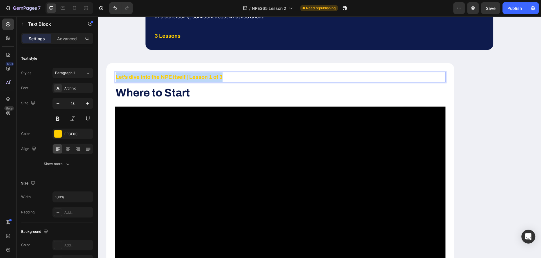
click at [175, 77] on strong "Let’s dive into the NPE itself | Lesson 1 of 3" at bounding box center [169, 77] width 107 height 6
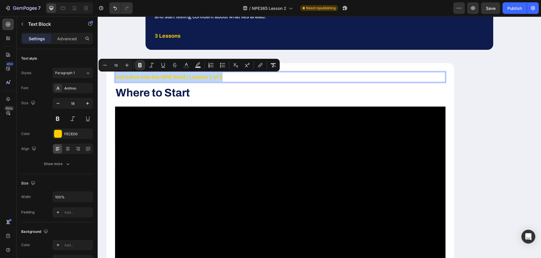
copy strong "Let’s dive into the NPE itself | Lesson 1 of 3"
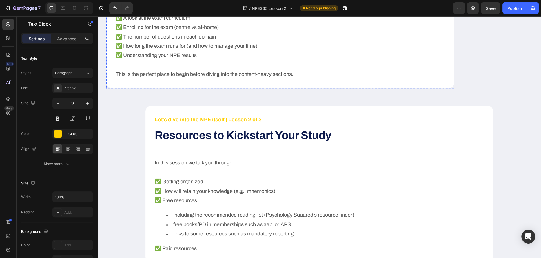
scroll to position [443, 0]
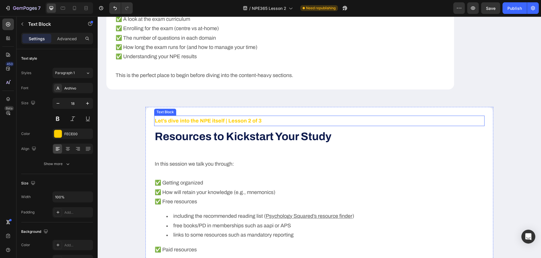
click at [227, 119] on strong "Let’s dive into the NPE itself | Lesson 2 of 3" at bounding box center [208, 121] width 107 height 6
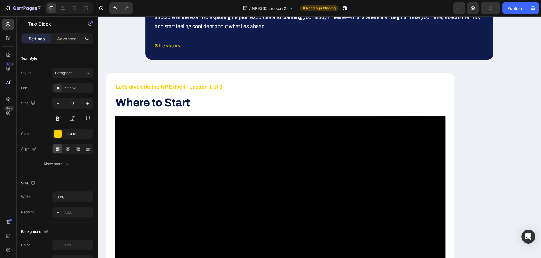
scroll to position [101, 0]
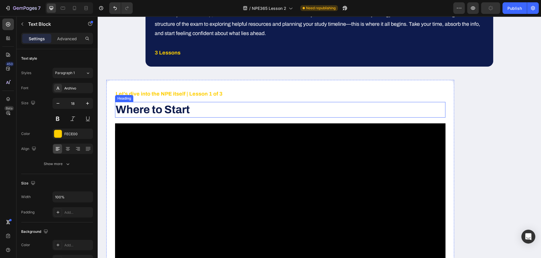
click at [165, 109] on strong "Where to Start" at bounding box center [153, 110] width 74 height 12
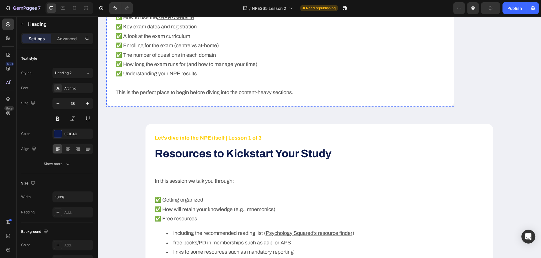
scroll to position [422, 0]
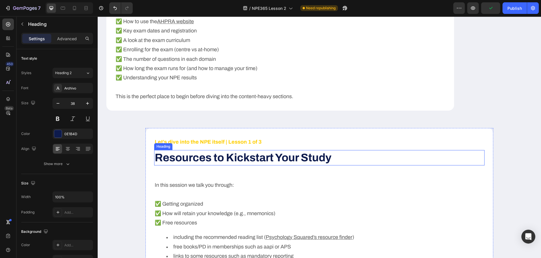
click at [206, 157] on strong "Resources to Kickstart Your Study" at bounding box center [243, 158] width 177 height 12
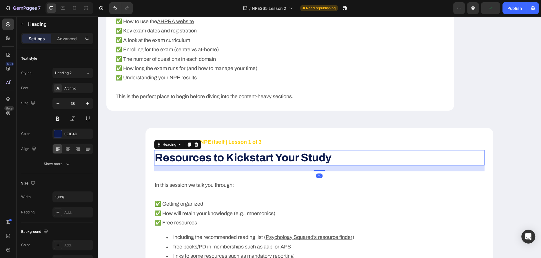
click at [206, 157] on strong "Resources to Kickstart Your Study" at bounding box center [243, 158] width 177 height 12
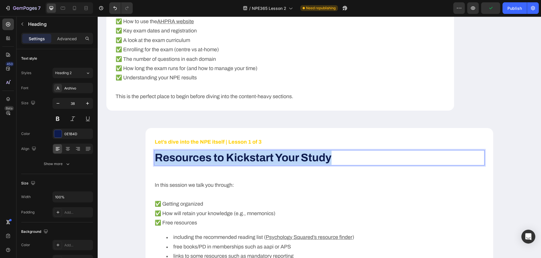
click at [206, 157] on strong "Resources to Kickstart Your Study" at bounding box center [243, 158] width 177 height 12
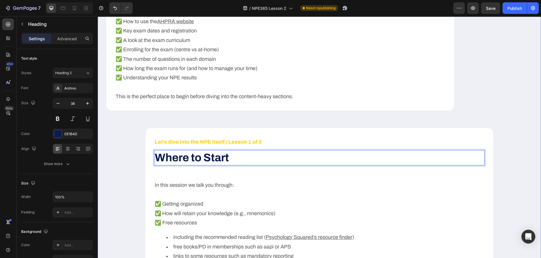
click at [108, 148] on div "Custom Code Publish the page to see the content. Custom Code Let’s dive into th…" at bounding box center [320, 113] width 444 height 979
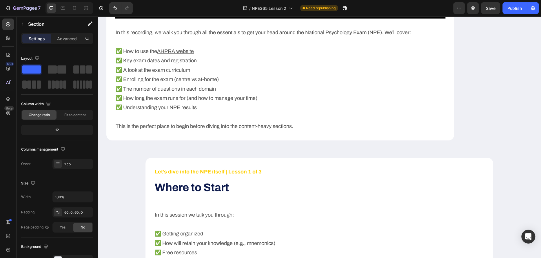
scroll to position [331, 0]
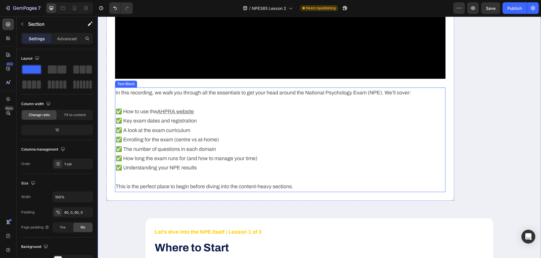
click at [130, 90] on p "In this recording, we walk you through all the essentials to get your head arou…" at bounding box center [280, 92] width 329 height 9
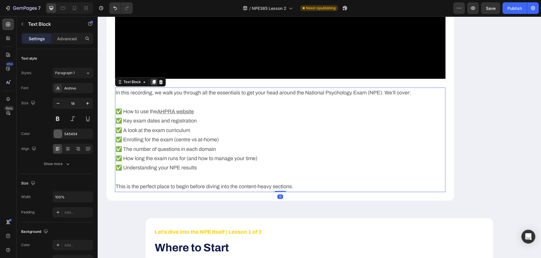
click at [153, 82] on icon at bounding box center [153, 82] width 3 height 4
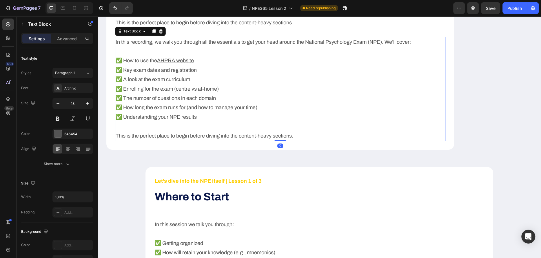
scroll to position [483, 0]
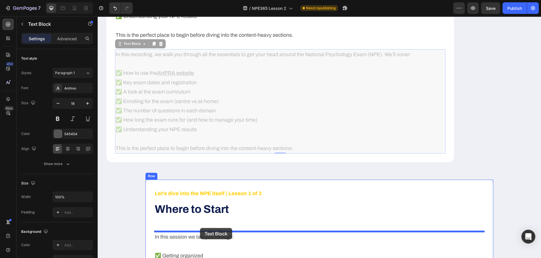
drag, startPoint x: 119, startPoint y: 44, endPoint x: 200, endPoint y: 228, distance: 200.9
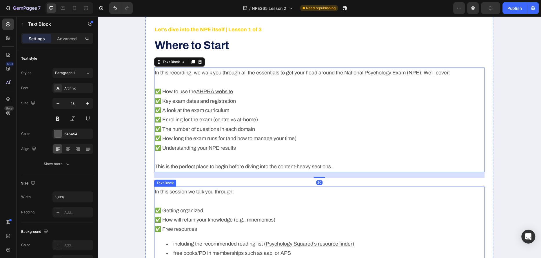
scroll to position [535, 0]
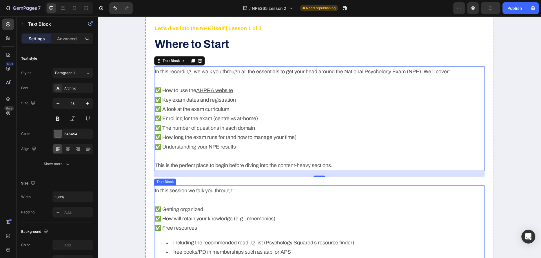
click at [266, 193] on p "✅ Getting organized ✅ How will retain your knowledge (e.g., mnemonics) ✅ Free r…" at bounding box center [319, 214] width 329 height 38
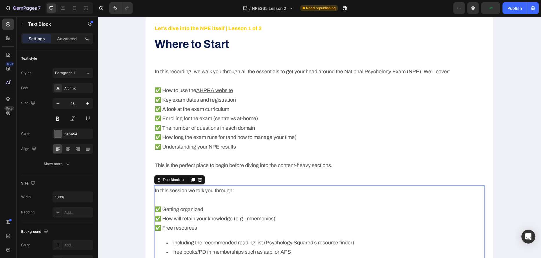
click at [198, 176] on div "Text Block" at bounding box center [179, 179] width 51 height 9
click at [199, 179] on icon at bounding box center [200, 180] width 4 height 4
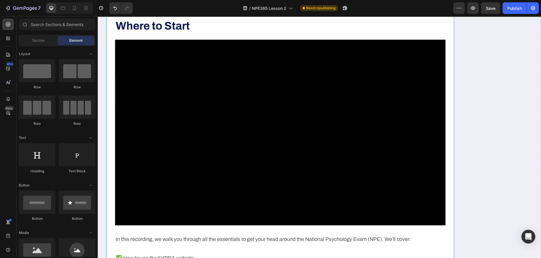
scroll to position [170, 0]
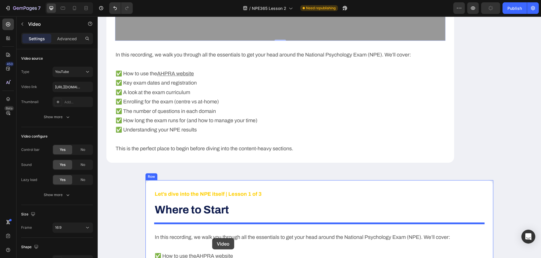
drag, startPoint x: 120, startPoint y: 57, endPoint x: 212, endPoint y: 238, distance: 203.3
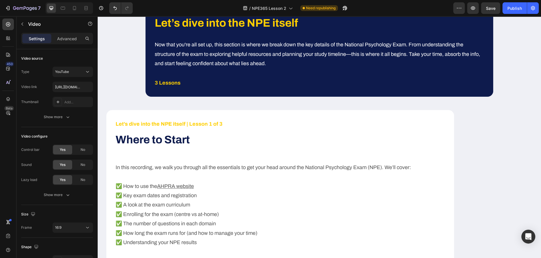
scroll to position [57, 0]
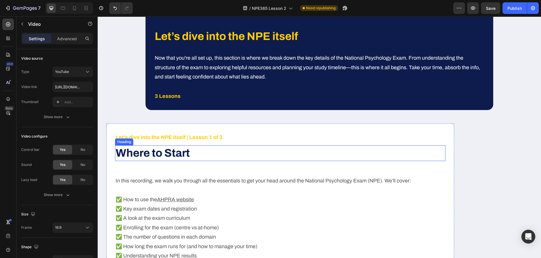
click at [254, 146] on p "⁠⁠⁠⁠⁠⁠⁠ Where to Start" at bounding box center [280, 153] width 329 height 14
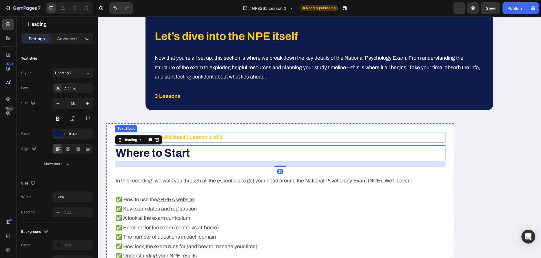
click at [253, 132] on div "Let’s dive into the NPE itself | Lesson 1 of 3" at bounding box center [280, 137] width 330 height 10
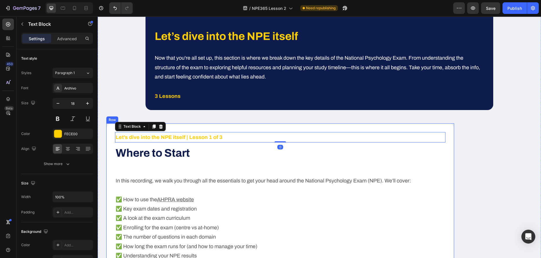
click at [239, 126] on div "Let’s dive into the NPE itself | Lesson 1 of 3 Text Block 0 ⁠⁠⁠⁠⁠⁠⁠ Where to St…" at bounding box center [280, 205] width 348 height 165
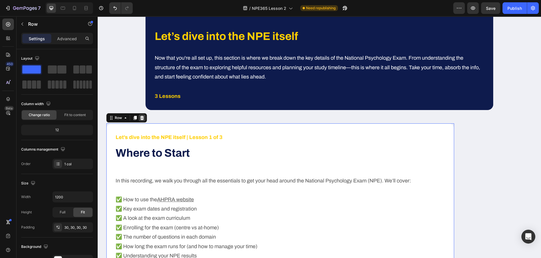
click at [142, 117] on icon at bounding box center [142, 118] width 4 height 4
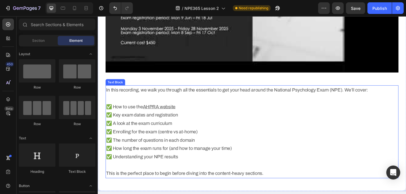
scroll to position [330, 0]
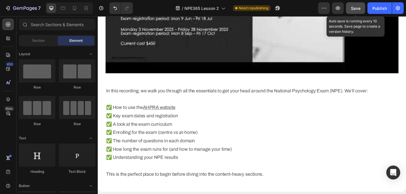
click at [355, 10] on span "Save" at bounding box center [356, 8] width 10 height 5
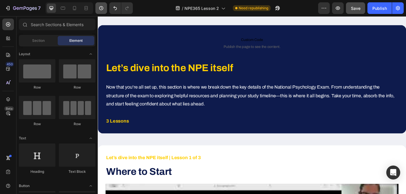
scroll to position [0, 0]
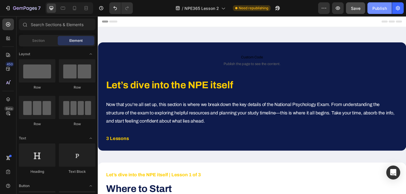
click at [375, 10] on div "Publish" at bounding box center [379, 8] width 14 height 6
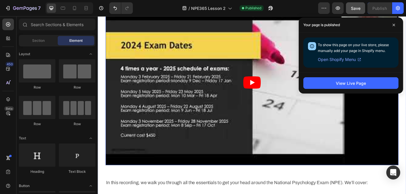
scroll to position [204, 0]
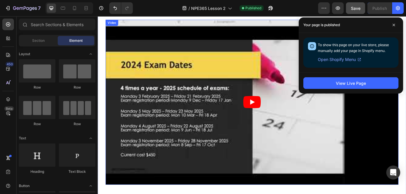
click at [172, 57] on article at bounding box center [271, 113] width 330 height 186
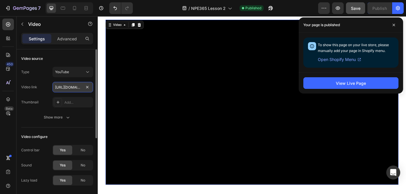
click at [61, 88] on input "https://www.youtube.com/watch?v=BeYBzGJzUWs&embeds_referring_euri=https%3A%2F%2…" at bounding box center [72, 87] width 41 height 10
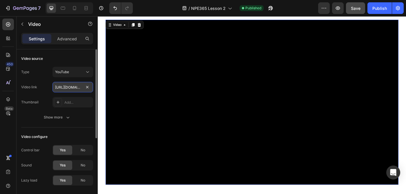
click at [61, 88] on input "https://www.youtube.com/watch?v=BeYBzGJzUWs&embeds_referring_euri=https%3A%2F%2…" at bounding box center [72, 87] width 41 height 10
paste input "youtu.be/BKnw95pPfXo"
type input "https://youtu.be/BKnw95pPfXo"
click at [37, 93] on div "Type YouTube Video link https://youtu.be/BKnw95pPfXo Thumbnail Add..." at bounding box center [57, 87] width 72 height 41
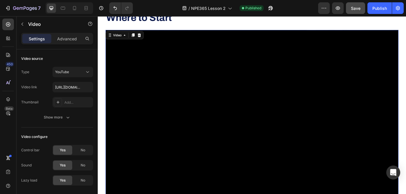
scroll to position [191, 0]
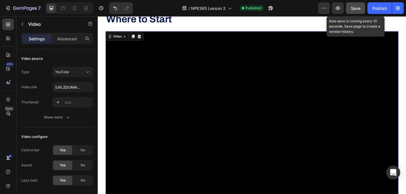
click at [356, 9] on span "Save" at bounding box center [356, 8] width 10 height 5
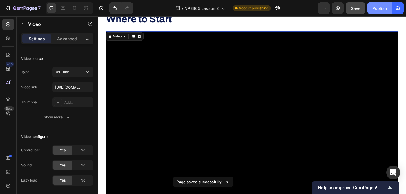
click at [384, 5] on div "Publish" at bounding box center [379, 8] width 14 height 6
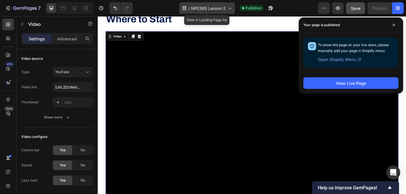
click at [203, 10] on span "NPE365 Lesson 2" at bounding box center [208, 8] width 34 height 6
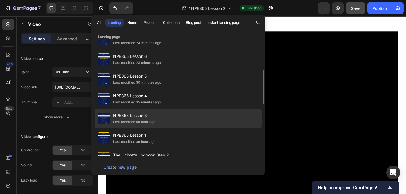
scroll to position [96, 0]
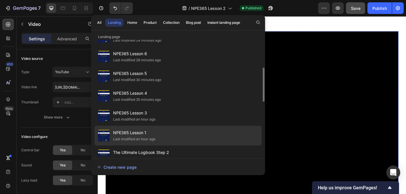
click at [141, 134] on span "NPE365 Lesson 1" at bounding box center [134, 132] width 42 height 7
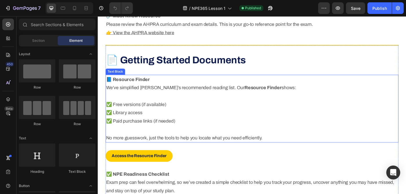
scroll to position [921, 0]
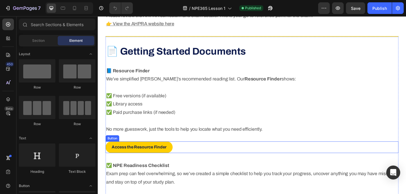
click at [215, 162] on div "Access the Resource Finder Button" at bounding box center [271, 163] width 330 height 13
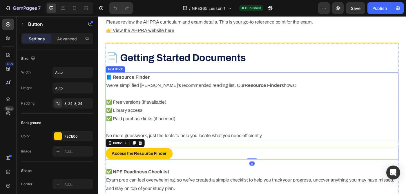
scroll to position [913, 0]
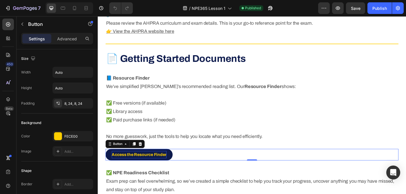
click at [147, 172] on strong "Access the Resource Finder" at bounding box center [144, 171] width 62 height 5
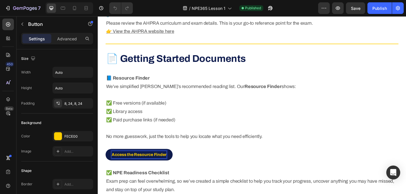
click at [181, 172] on link "Access the Resource Finder" at bounding box center [144, 172] width 76 height 13
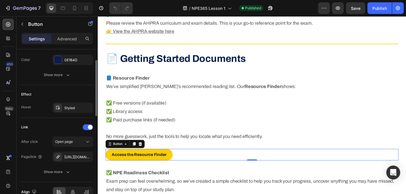
scroll to position [300, 0]
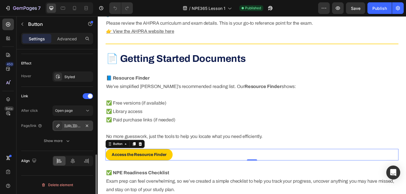
click at [75, 125] on div "https://docs.google.com/spreadsheets/d/15lGfd3CtEN9IKkp6eSeJxe6_NJaXSxW9/edit?u…" at bounding box center [72, 125] width 17 height 5
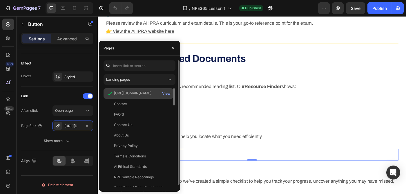
click at [129, 93] on div "https://docs.google.com/spreadsheets/d/15lGfd3CtEN9IKkp6eSeJxe6_NJaXSxW9/edit?u…" at bounding box center [132, 92] width 37 height 5
click at [166, 92] on div "View" at bounding box center [166, 93] width 8 height 5
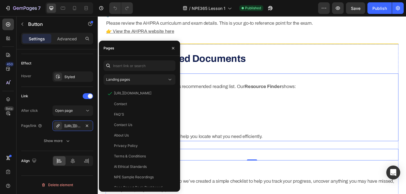
click at [262, 98] on p "We’ve simplified AHPRA’s recommended reading list. Our Resource Finder shows:" at bounding box center [271, 94] width 329 height 9
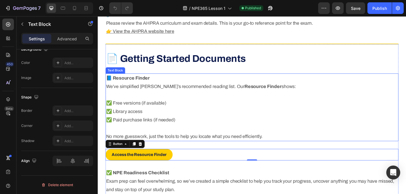
scroll to position [0, 0]
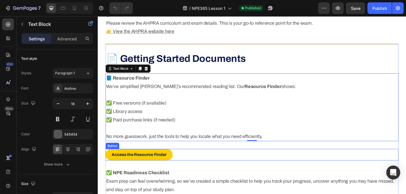
click at [190, 173] on div "Access the Resource Finder Button" at bounding box center [271, 172] width 330 height 13
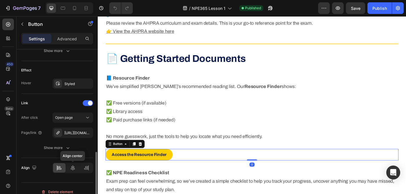
scroll to position [300, 0]
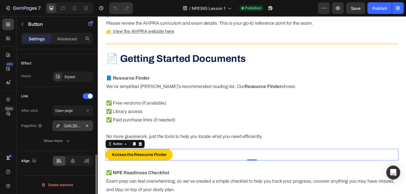
click at [76, 126] on div "https://docs.google.com/spreadsheets/d/15lGfd3CtEN9IKkp6eSeJxe6_NJaXSxW9/edit?u…" at bounding box center [72, 125] width 17 height 5
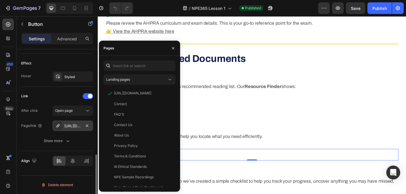
click at [76, 126] on div "https://docs.google.com/spreadsheets/d/15lGfd3CtEN9IKkp6eSeJxe6_NJaXSxW9/edit?u…" at bounding box center [72, 125] width 17 height 5
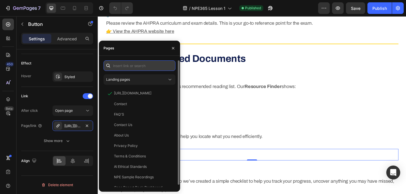
click at [133, 68] on input "text" at bounding box center [139, 65] width 72 height 10
paste input "https://cdn.shopify.com/s/files/1/0917/2166/2833/files/Psychology_Squared_-_NPE…"
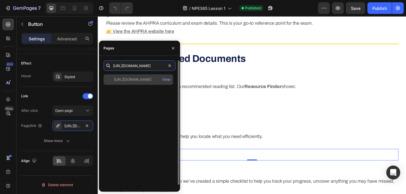
type input "https://cdn.shopify.com/s/files/1/0917/2166/2833/files/Psychology_Squared_-_NPE…"
click at [135, 80] on div "https://cdn.shopify.com/s/files/1/0917/2166/2833/files/Psychology_Squared_-_NPE…" at bounding box center [132, 79] width 37 height 5
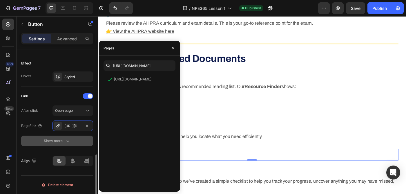
click at [25, 135] on button "Show more" at bounding box center [57, 140] width 72 height 10
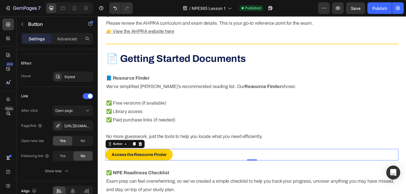
scroll to position [1177, 0]
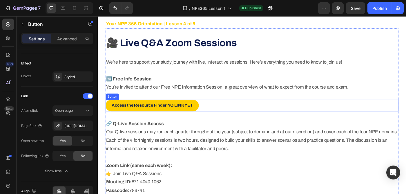
click at [226, 118] on div "Access the Resource Finder NO LINK YET Button" at bounding box center [271, 116] width 330 height 13
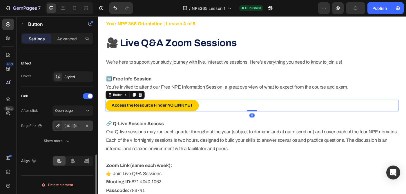
click at [70, 128] on div "https://docs.google.com/spreadsheets/d/15lGfd3CtEN9IKkp6eSeJxe6_NJaXSxW9/edit?u…" at bounding box center [72, 125] width 17 height 5
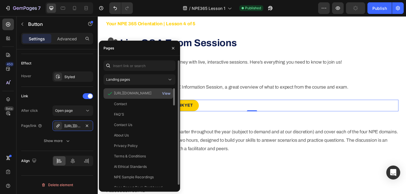
click at [168, 93] on div "View" at bounding box center [166, 93] width 8 height 5
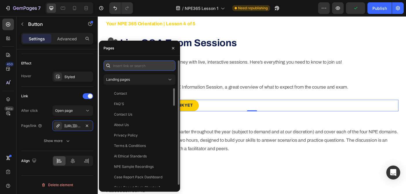
click at [126, 64] on input "text" at bounding box center [139, 65] width 72 height 10
paste input "https://cdn.shopify.com/s/files/1/0917/2166/2833/files/Psychology_Squared_-_NPE…"
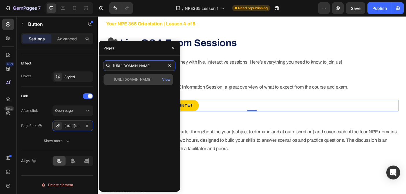
type input "https://cdn.shopify.com/s/files/1/0917/2166/2833/files/Psychology_Squared_-_NPE…"
click at [134, 79] on div "https://cdn.shopify.com/s/files/1/0917/2166/2833/files/Psychology_Squared_-_NPE…" at bounding box center [132, 79] width 37 height 5
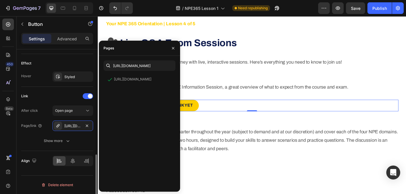
click at [59, 97] on div "Link" at bounding box center [57, 95] width 72 height 9
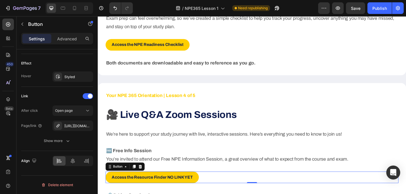
scroll to position [1103, 0]
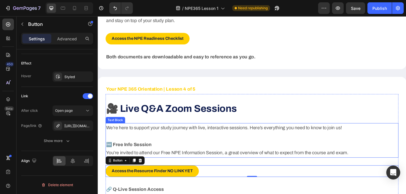
click at [196, 146] on p "We’re here to support your study journey with live, interactive sessions. Here’…" at bounding box center [271, 141] width 329 height 9
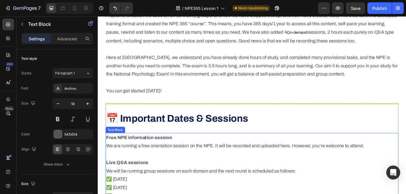
scroll to position [362, 0]
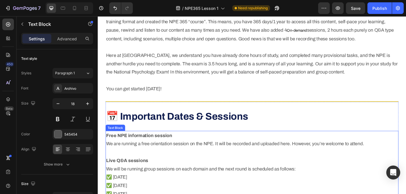
click at [159, 150] on strong "Free NPE information session" at bounding box center [144, 151] width 75 height 6
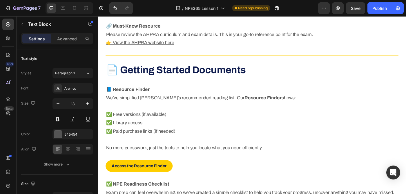
scroll to position [898, 0]
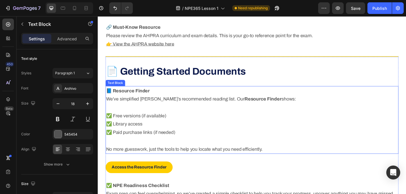
click at [141, 101] on strong "📘 Resource Finder" at bounding box center [131, 100] width 49 height 6
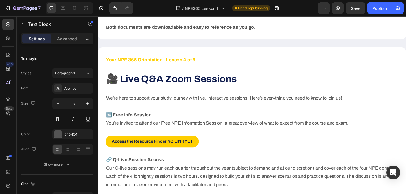
scroll to position [1138, 0]
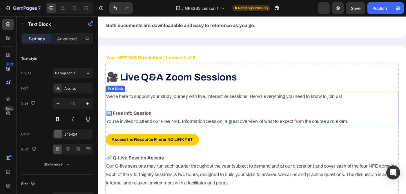
click at [190, 127] on p "🆓 Free Info Session You’re invited to attend our Free NPE Information Session, …" at bounding box center [271, 130] width 329 height 19
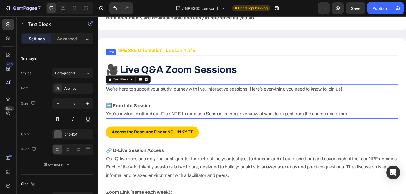
scroll to position [1151, 0]
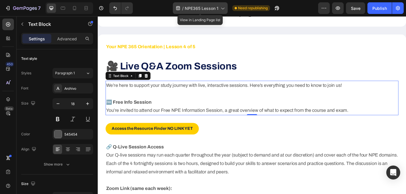
click at [219, 9] on icon at bounding box center [222, 8] width 6 height 6
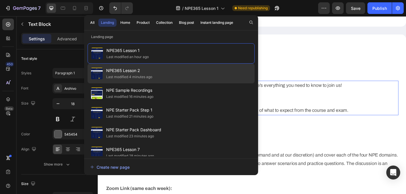
click at [198, 76] on div "NPE365 Lesson 2 Last modified 4 minutes ago" at bounding box center [171, 73] width 167 height 20
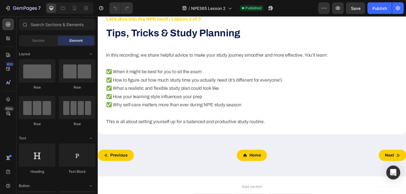
scroll to position [776, 0]
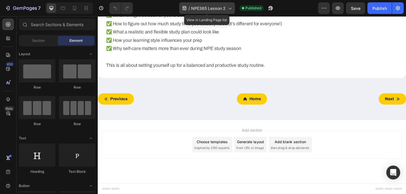
click at [224, 9] on span "NPE365 Lesson 2" at bounding box center [208, 8] width 34 height 6
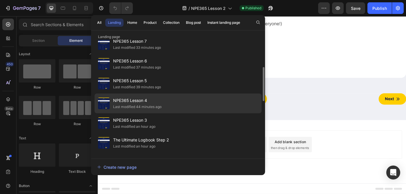
scroll to position [112, 0]
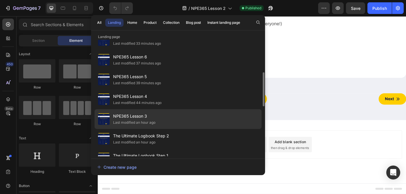
click at [176, 116] on div "NPE365 Lesson 3 Last modified an hour ago" at bounding box center [178, 119] width 167 height 20
